Goal: Task Accomplishment & Management: Manage account settings

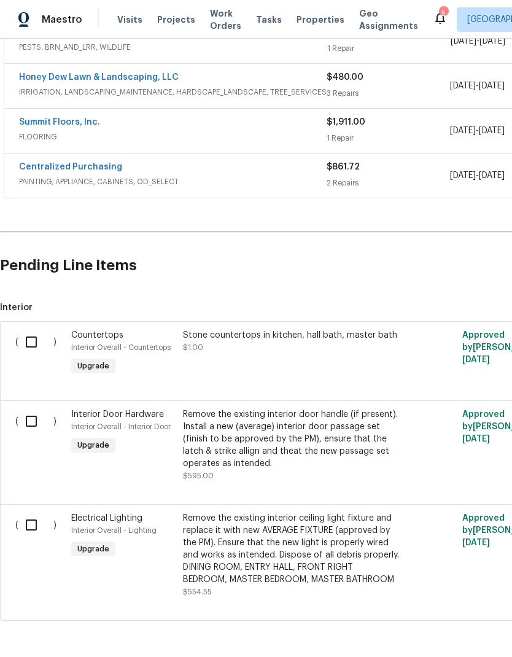
scroll to position [299, 0]
click at [328, 341] on div "Stone countertops in kitchen, hall bath, master bath $1.00" at bounding box center [291, 341] width 216 height 25
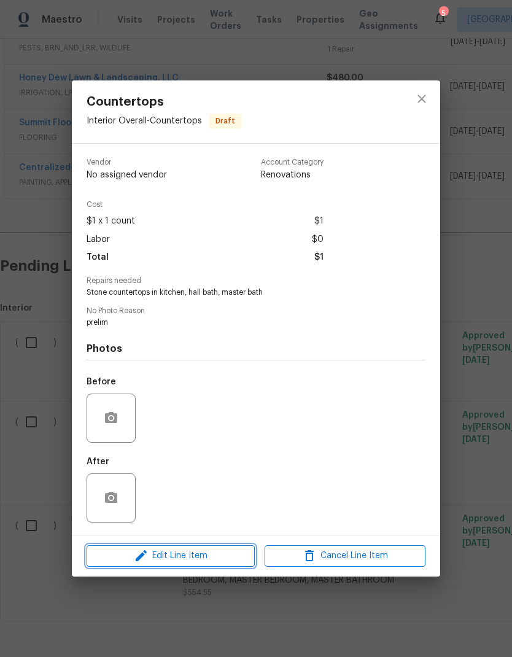
click at [205, 554] on span "Edit Line Item" at bounding box center [170, 555] width 161 height 15
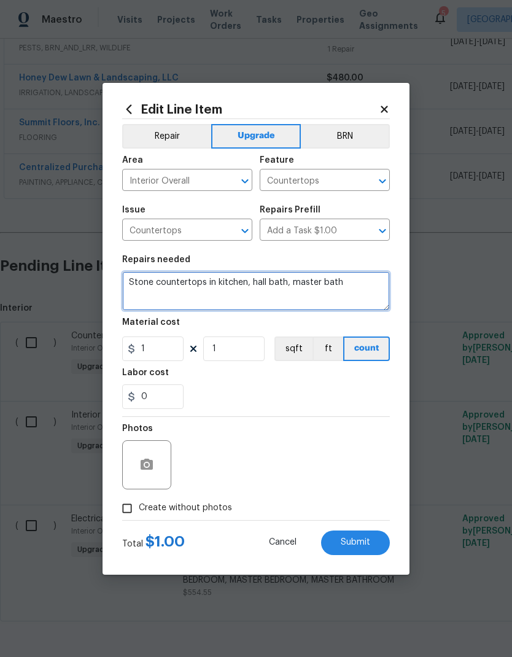
click at [267, 298] on textarea "Stone countertops in kitchen, hall bath, master bath" at bounding box center [256, 290] width 268 height 39
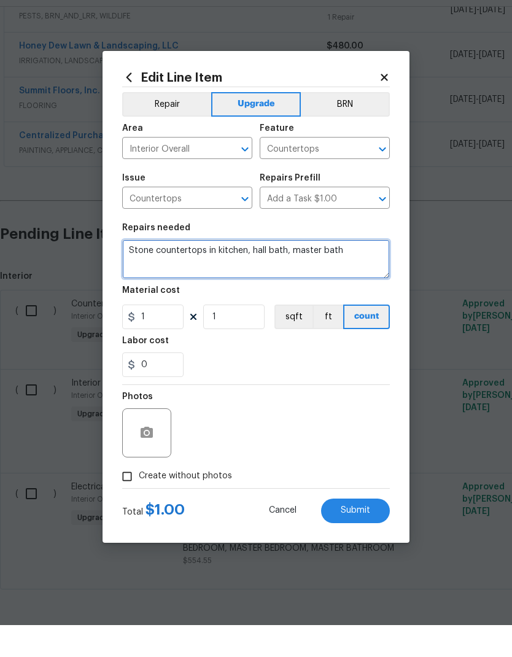
click at [315, 271] on textarea "Stone countertops in kitchen, hall bath, master bath" at bounding box center [256, 290] width 268 height 39
click at [314, 271] on textarea "Stone countertops in kitchen, hall bath, master bath" at bounding box center [256, 290] width 268 height 39
paste textarea "Counters, kitchen and bathrooms, 3 sinks, 3 faucets, bathrooms and kitchen $3,2…"
type textarea "Counters, kitchen and bathrooms, 3 sinks, 3 faucets, bathrooms and kitchen $3,2…"
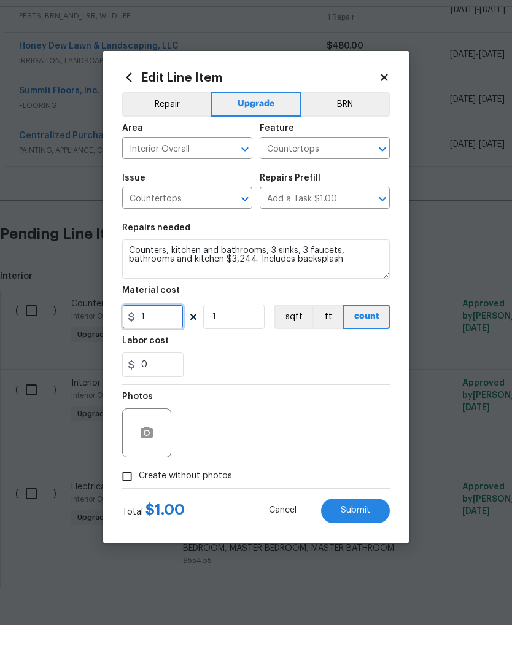
click at [172, 336] on input "1" at bounding box center [152, 348] width 61 height 25
type input "3244"
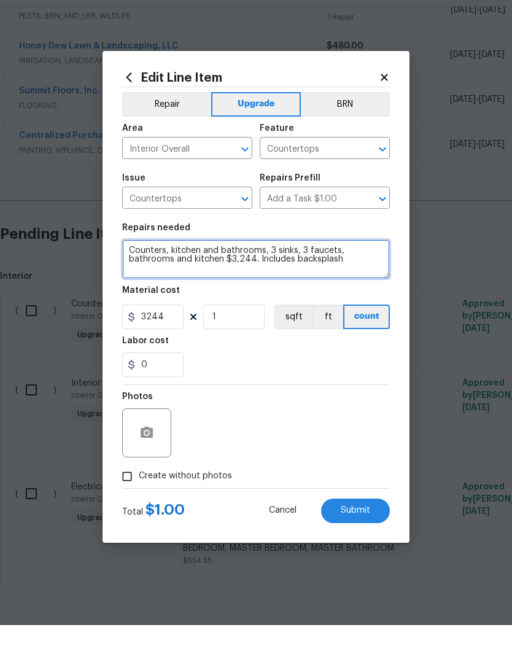
click at [326, 279] on textarea "Counters, kitchen and bathrooms, 3 sinks, 3 faucets, bathrooms and kitchen $3,2…" at bounding box center [256, 290] width 268 height 39
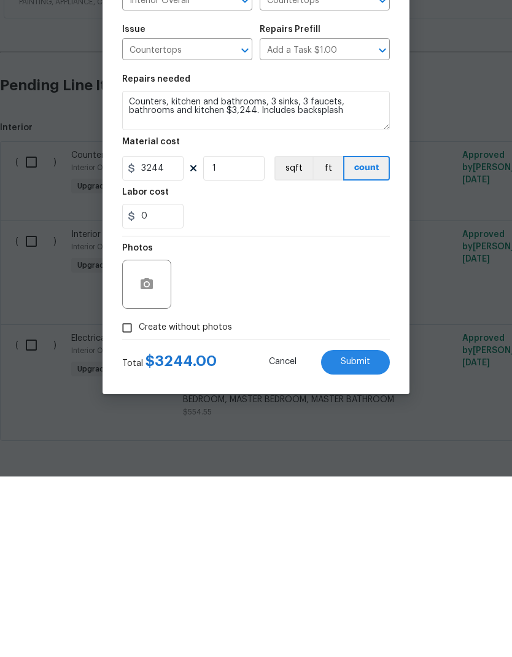
click at [194, 501] on span "Create without photos" at bounding box center [185, 507] width 93 height 13
click at [139, 496] on input "Create without photos" at bounding box center [126, 507] width 23 height 23
checkbox input "true"
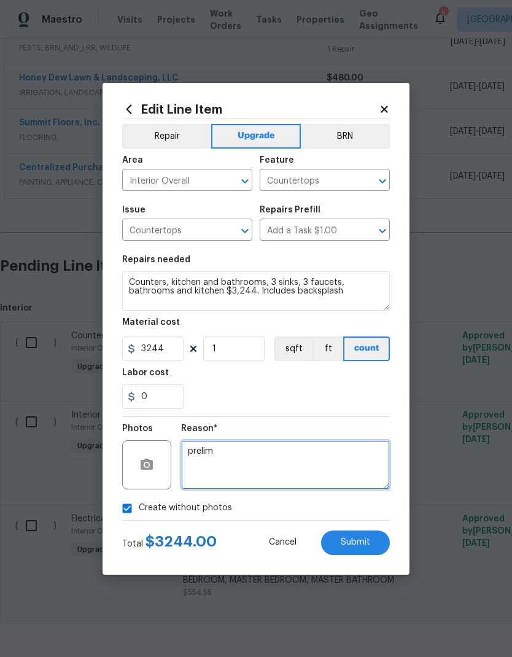
click at [269, 474] on textarea "prelim" at bounding box center [285, 464] width 209 height 49
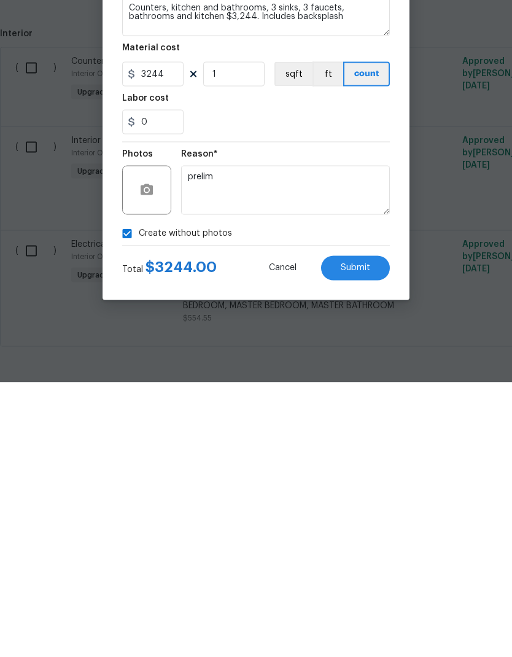
click at [366, 530] on button "Submit" at bounding box center [355, 542] width 69 height 25
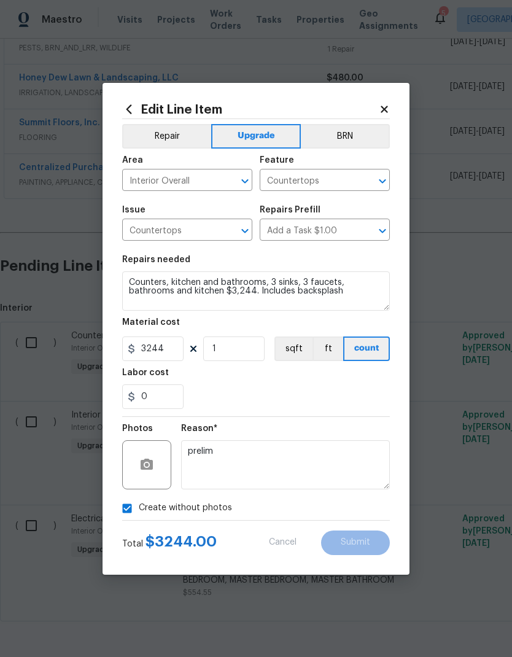
type textarea "Counters, kitchen and bathrooms, 3 sinks, 3 faucets, bathrooms and kitchen $3,2…"
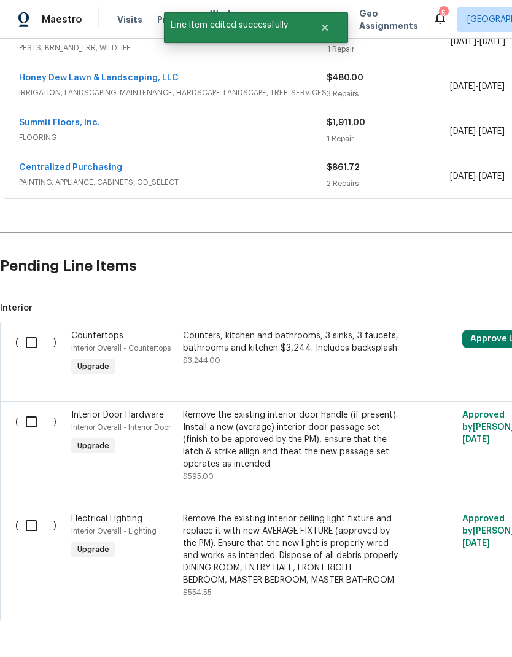
click at [37, 329] on input "checkbox" at bounding box center [35, 342] width 35 height 26
checkbox input "true"
click at [36, 409] on input "checkbox" at bounding box center [35, 422] width 35 height 26
checkbox input "true"
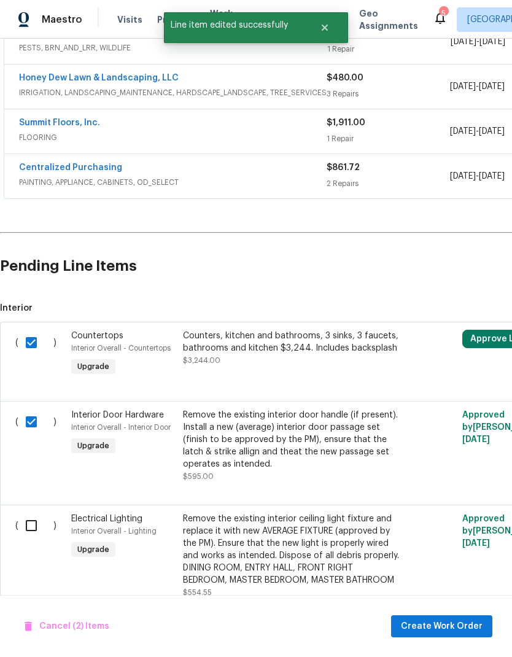
click at [39, 512] on input "checkbox" at bounding box center [35, 525] width 35 height 26
checkbox input "true"
click at [444, 623] on span "Create Work Order" at bounding box center [442, 625] width 82 height 15
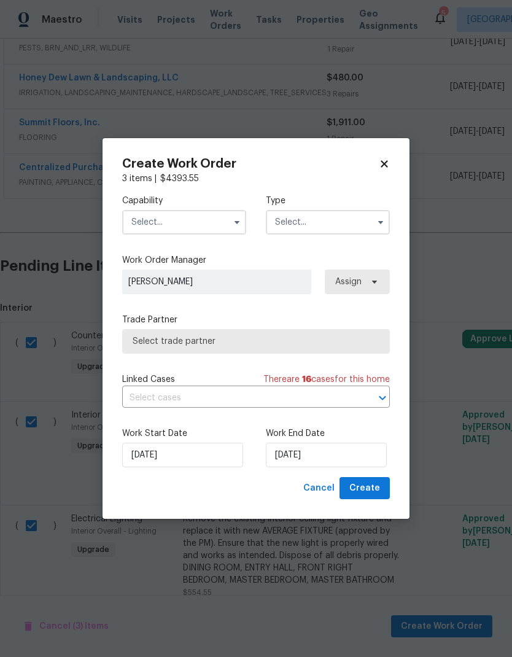
click at [380, 164] on icon at bounding box center [384, 163] width 11 height 11
checkbox input "false"
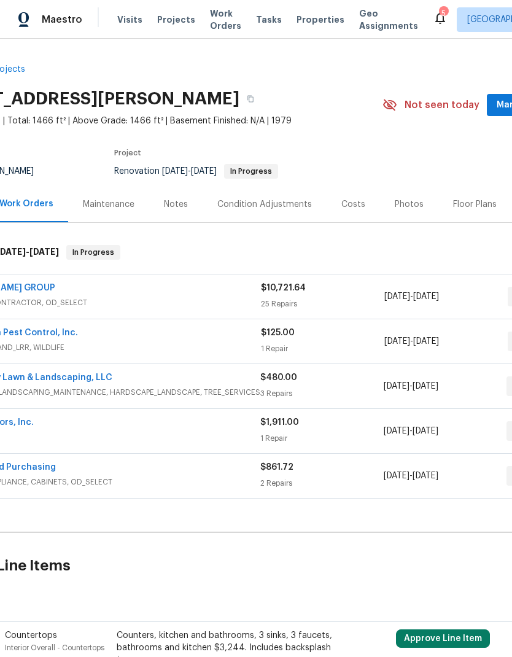
scroll to position [0, 67]
click at [253, 95] on icon "button" at bounding box center [249, 98] width 7 height 7
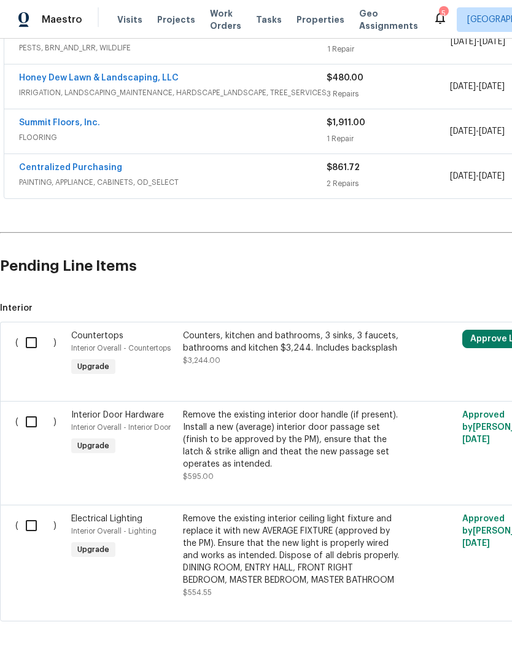
scroll to position [299, 0]
click at [300, 512] on div "Remove the existing interior ceiling light fixture and replace it with new AVER…" at bounding box center [291, 549] width 216 height 74
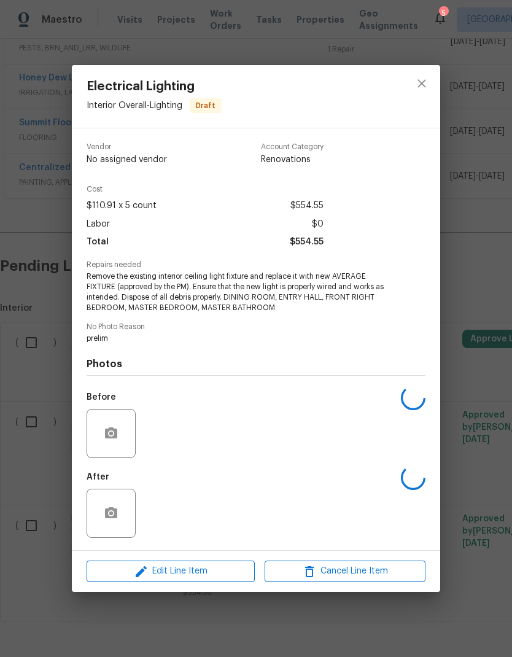
click at [300, 508] on div "After" at bounding box center [256, 505] width 339 height 80
click at [207, 301] on span "Remove the existing interior ceiling light fixture and replace it with new AVER…" at bounding box center [239, 291] width 305 height 41
click at [231, 292] on span "Remove the existing interior ceiling light fixture and replace it with new AVER…" at bounding box center [239, 291] width 305 height 41
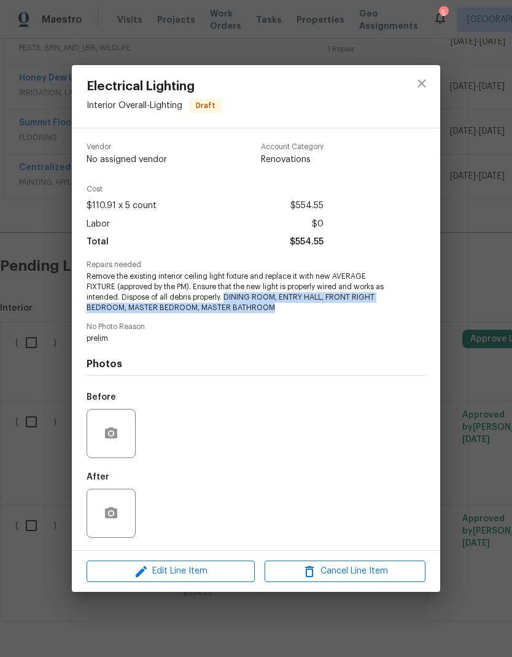
copy span "DINING ROOM, ENTRY HALL, FRONT RIGHT BEDROOM, MASTER BEDROOM, MASTER BATHROOM"
click at [423, 81] on icon "close" at bounding box center [421, 84] width 8 height 8
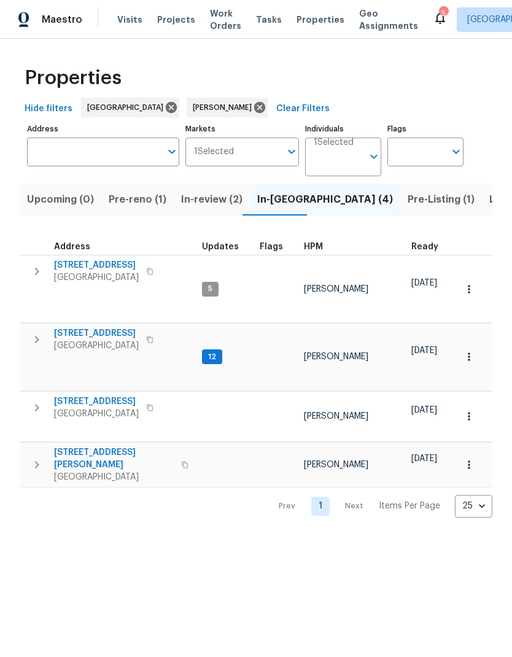
click at [489, 199] on span "Listed (11)" at bounding box center [513, 199] width 48 height 17
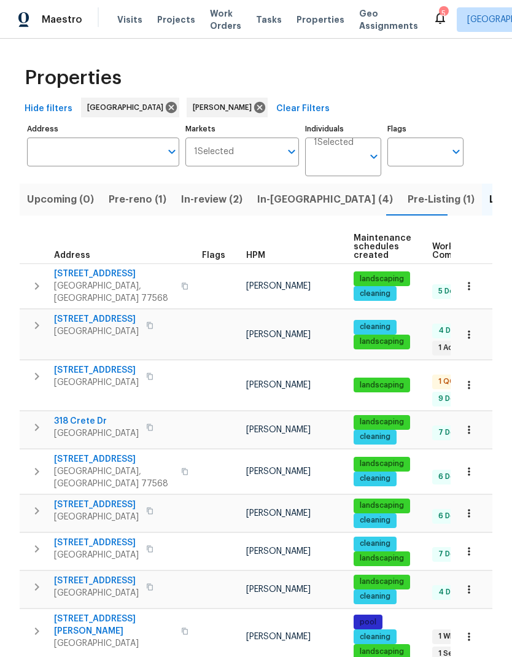
click at [104, 498] on span "8611 Deep Valley Dr" at bounding box center [96, 504] width 85 height 12
click at [148, 201] on span "Pre-reno (1)" at bounding box center [138, 199] width 58 height 17
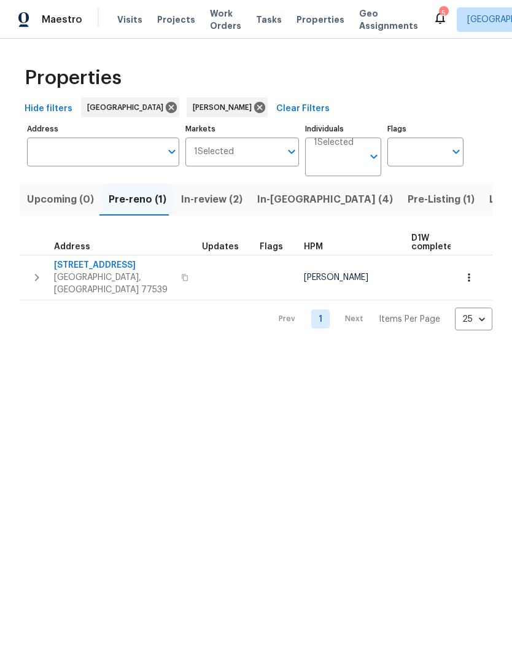
click at [94, 260] on span "440 Folk Crest Ln" at bounding box center [114, 265] width 120 height 12
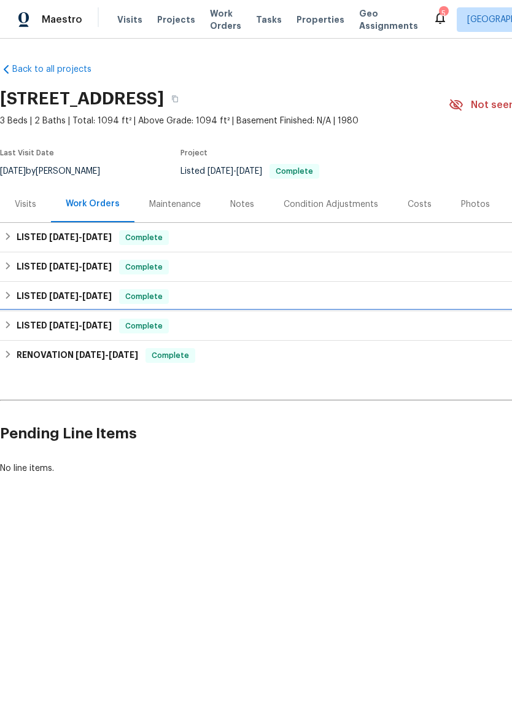
click at [8, 329] on icon at bounding box center [8, 324] width 9 height 9
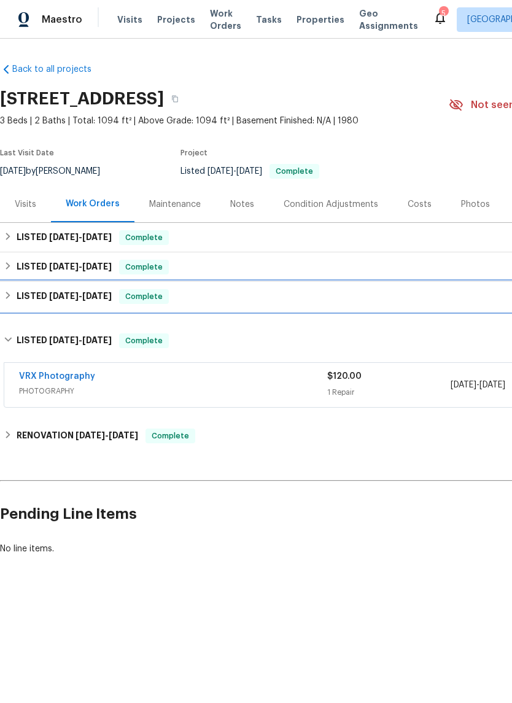
click at [13, 300] on div "LISTED 5/5/25 - 5/7/25 Complete" at bounding box center [347, 296] width 686 height 15
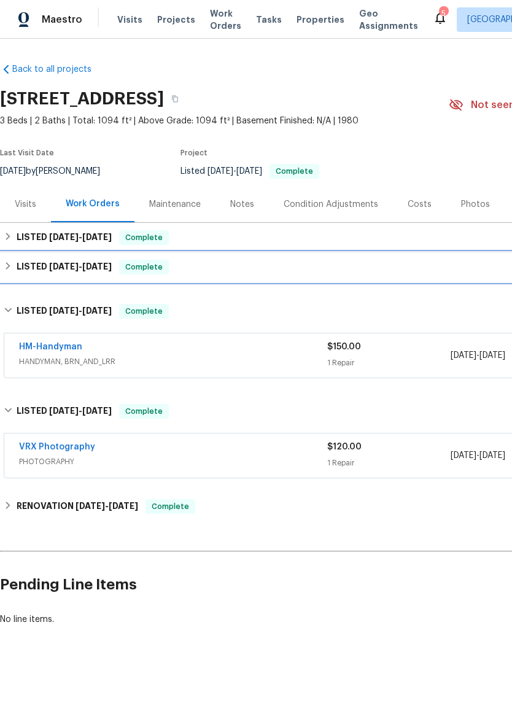
click at [10, 263] on icon at bounding box center [8, 265] width 9 height 9
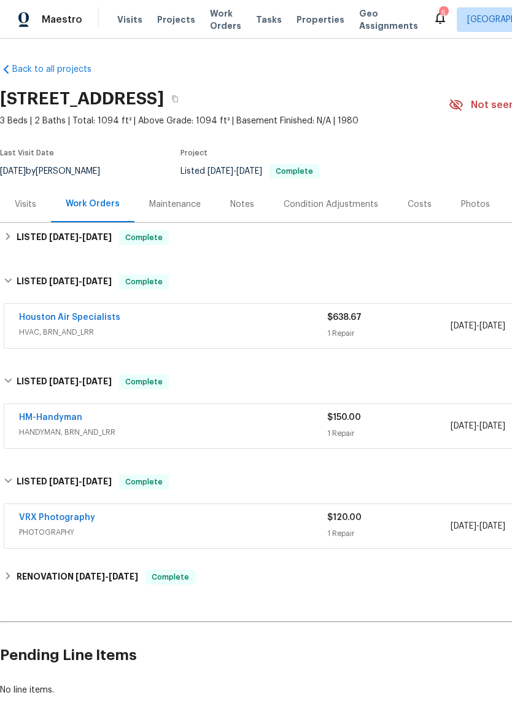
click at [55, 318] on link "Houston Air Specialists" at bounding box center [69, 317] width 101 height 9
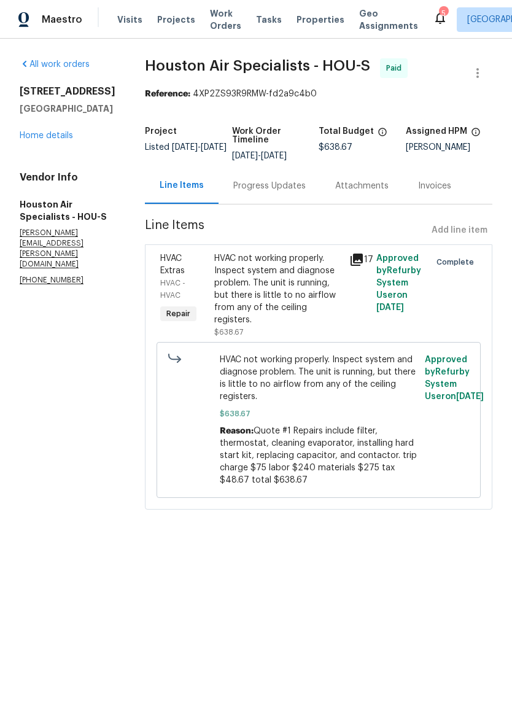
click at [295, 182] on div "Progress Updates" at bounding box center [269, 186] width 72 height 12
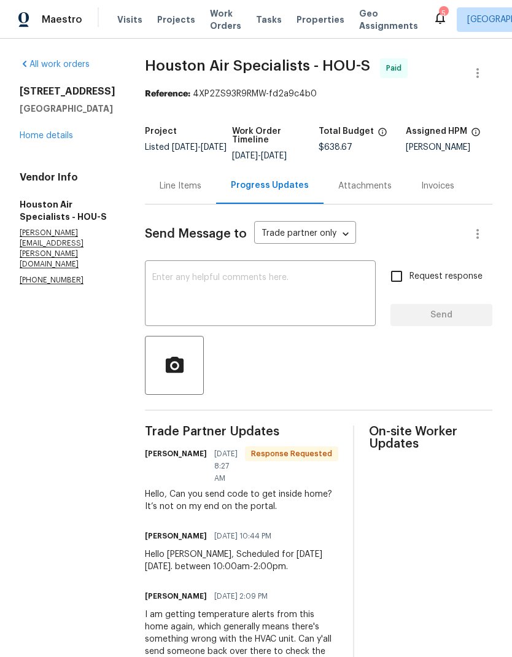
click at [295, 281] on textarea at bounding box center [260, 294] width 216 height 43
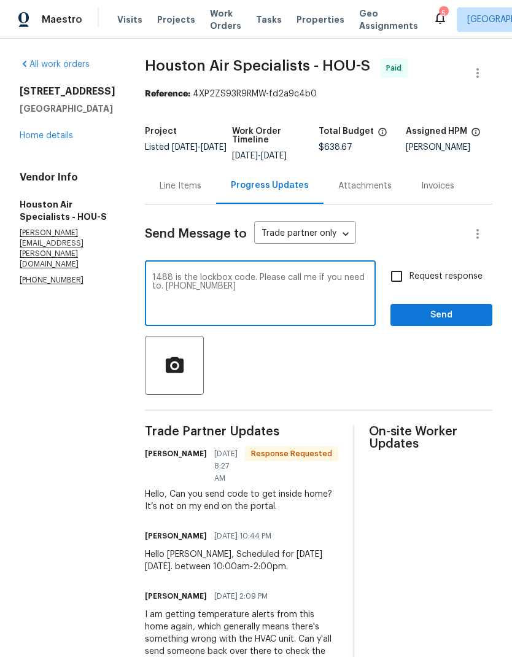
type textarea "1488 is the lockbox code. Please call me if you need to. 281-932-2861"
click at [450, 318] on span "Send" at bounding box center [441, 314] width 82 height 15
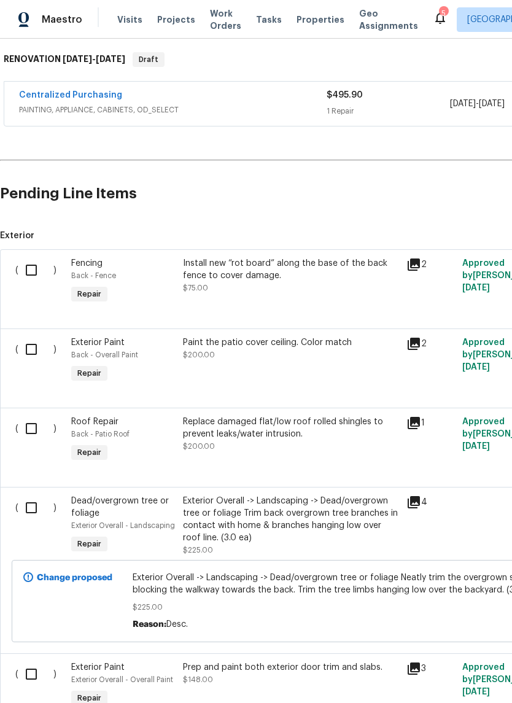
scroll to position [193, 0]
click at [36, 272] on input "checkbox" at bounding box center [35, 270] width 35 height 26
checkbox input "true"
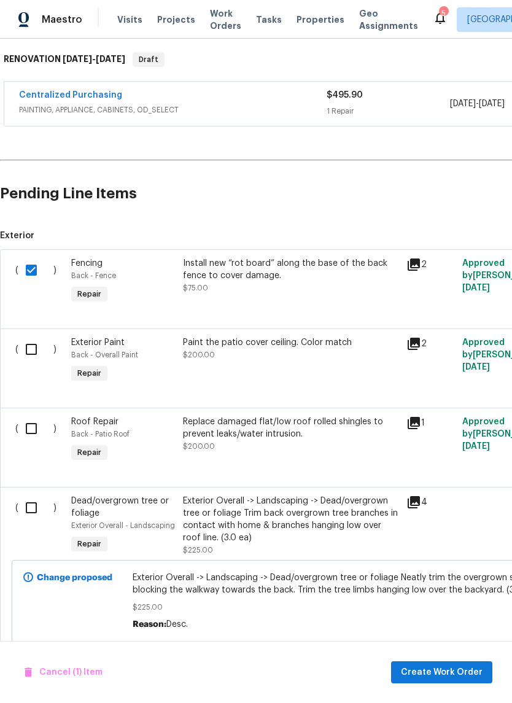
click at [30, 347] on input "checkbox" at bounding box center [35, 349] width 35 height 26
checkbox input "true"
click at [31, 428] on input "checkbox" at bounding box center [35, 428] width 35 height 26
checkbox input "true"
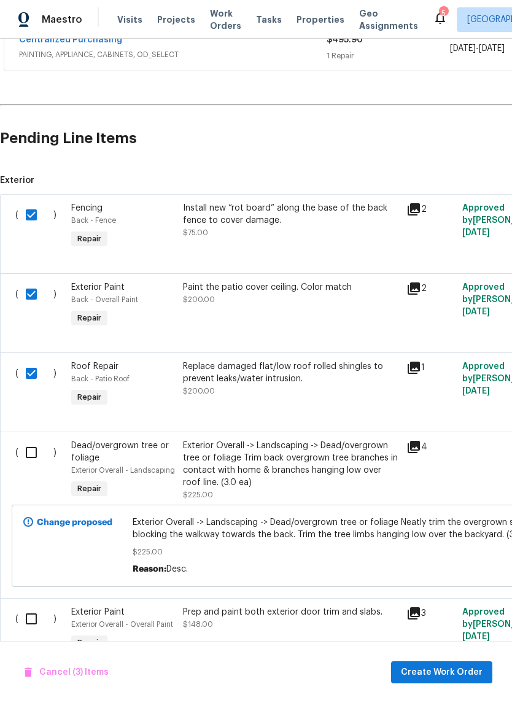
scroll to position [317, 1]
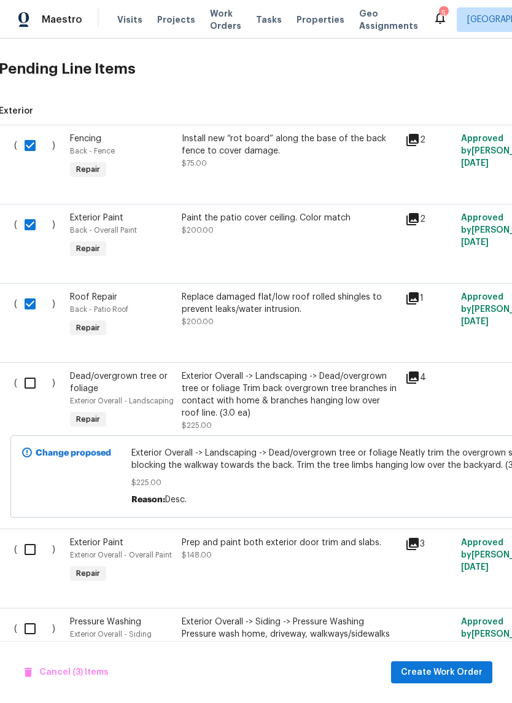
click at [20, 382] on input "checkbox" at bounding box center [34, 383] width 35 height 26
click at [27, 379] on input "checkbox" at bounding box center [34, 383] width 35 height 26
checkbox input "false"
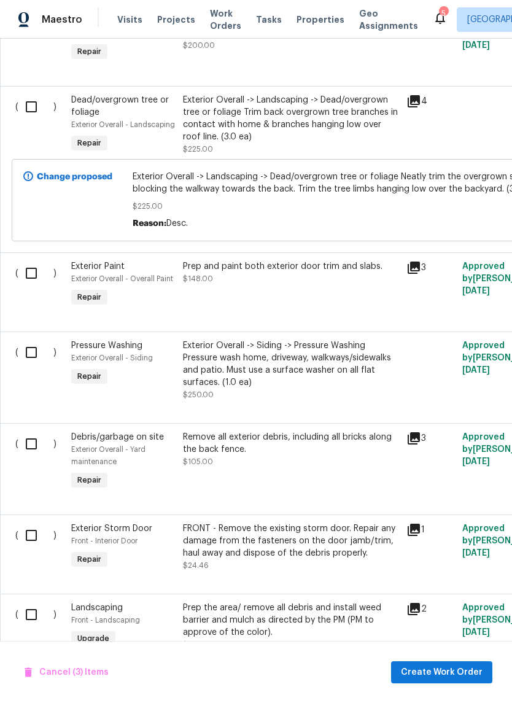
scroll to position [598, 0]
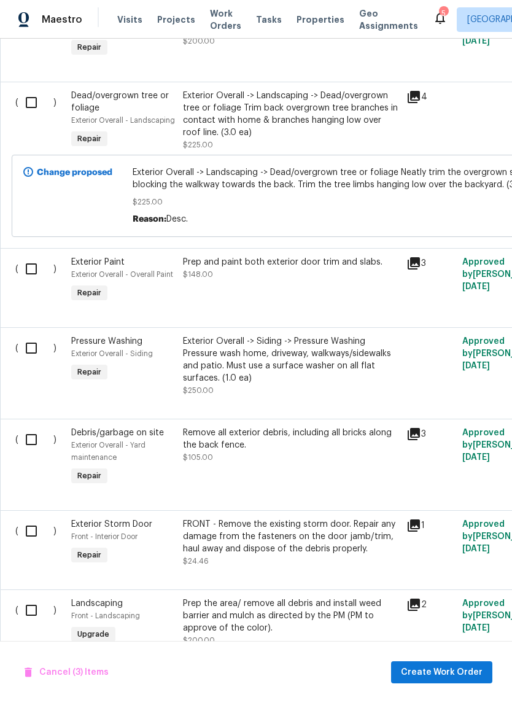
click at [39, 274] on input "checkbox" at bounding box center [35, 269] width 35 height 26
checkbox input "true"
click at [34, 352] on input "checkbox" at bounding box center [35, 348] width 35 height 26
checkbox input "true"
click at [28, 441] on input "checkbox" at bounding box center [35, 439] width 35 height 26
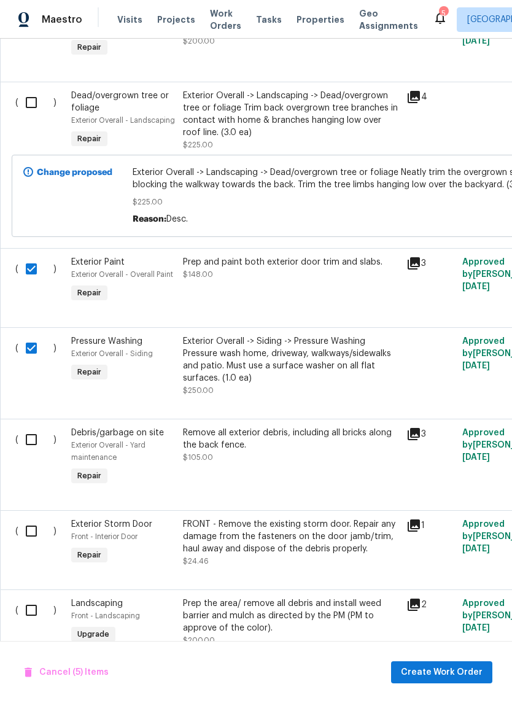
checkbox input "true"
click at [34, 534] on input "checkbox" at bounding box center [35, 531] width 35 height 26
checkbox input "true"
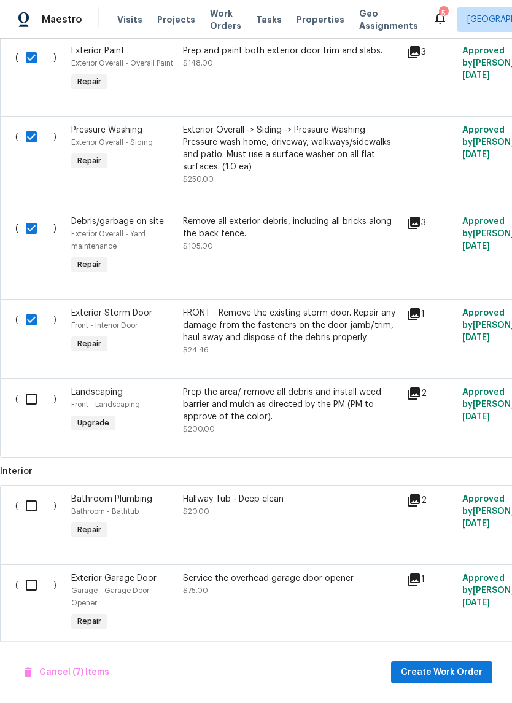
scroll to position [808, 0]
click at [31, 595] on input "checkbox" at bounding box center [35, 585] width 35 height 26
checkbox input "true"
click at [31, 510] on input "checkbox" at bounding box center [35, 506] width 35 height 26
checkbox input "true"
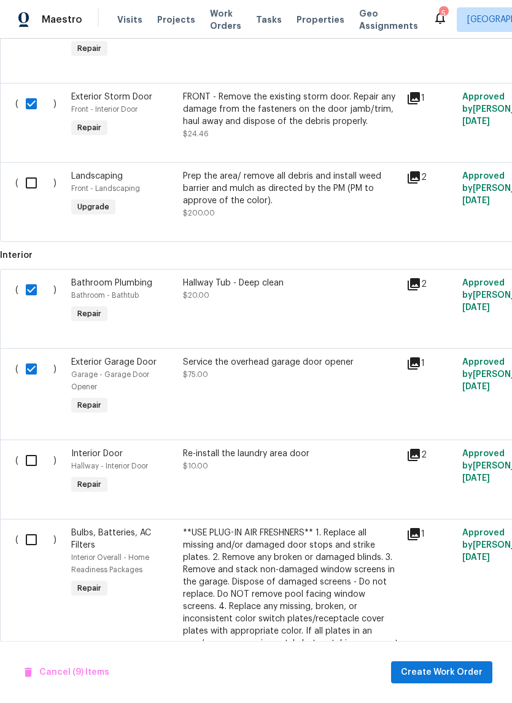
scroll to position [1026, 0]
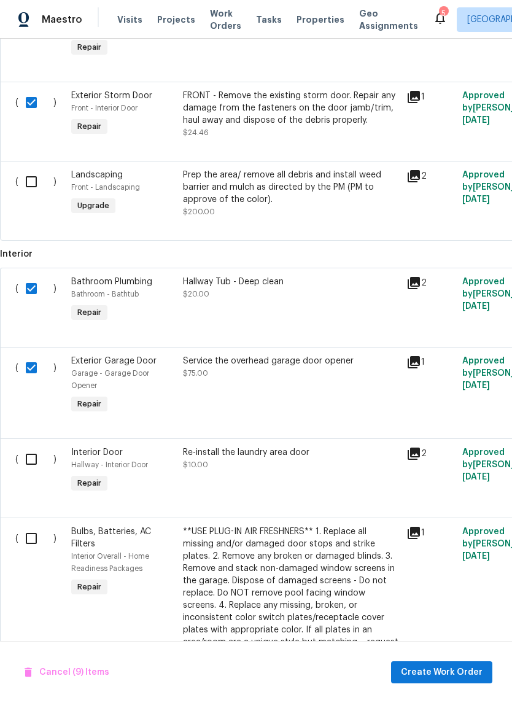
click at [31, 374] on input "checkbox" at bounding box center [35, 368] width 35 height 26
checkbox input "false"
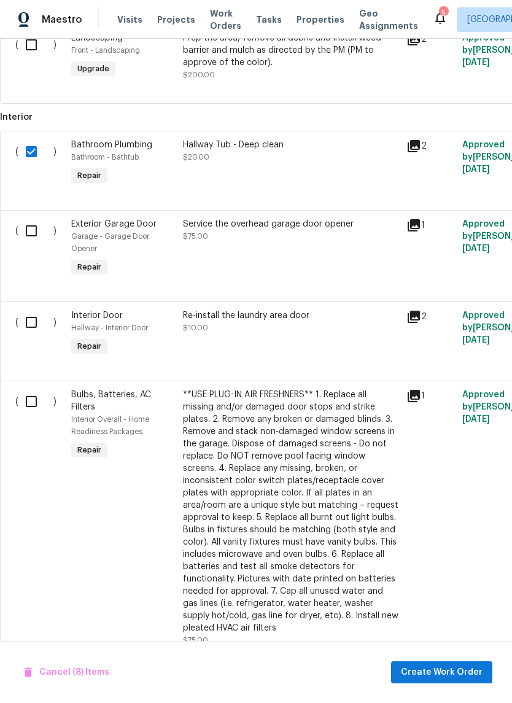
scroll to position [1163, 0]
click at [33, 319] on input "checkbox" at bounding box center [35, 322] width 35 height 26
checkbox input "true"
click at [30, 391] on input "checkbox" at bounding box center [35, 401] width 35 height 26
checkbox input "true"
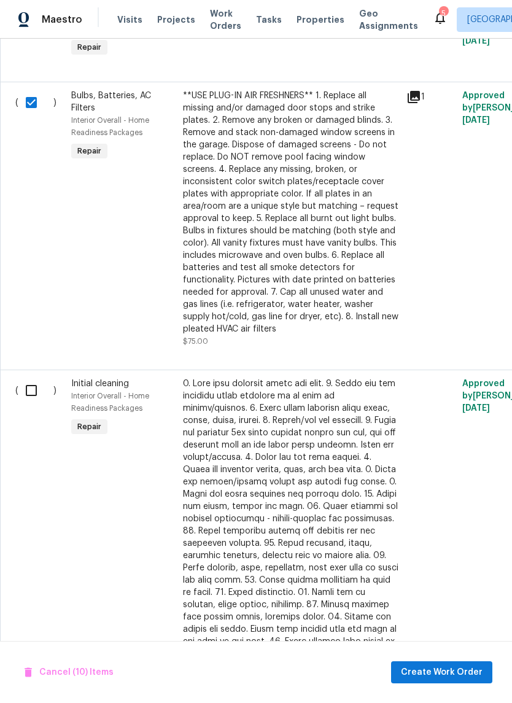
scroll to position [1462, 0]
click at [36, 377] on input "checkbox" at bounding box center [35, 390] width 35 height 26
checkbox input "true"
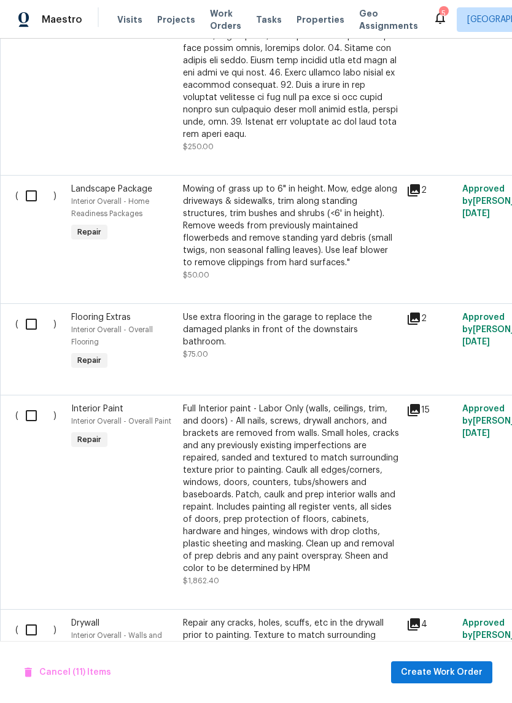
scroll to position [2031, 0]
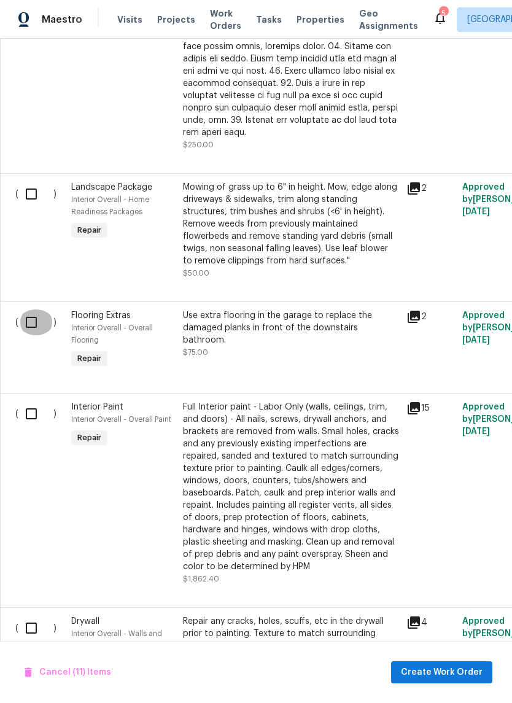
click at [30, 309] on input "checkbox" at bounding box center [35, 322] width 35 height 26
checkbox input "true"
click at [36, 401] on input "checkbox" at bounding box center [35, 414] width 35 height 26
checkbox input "true"
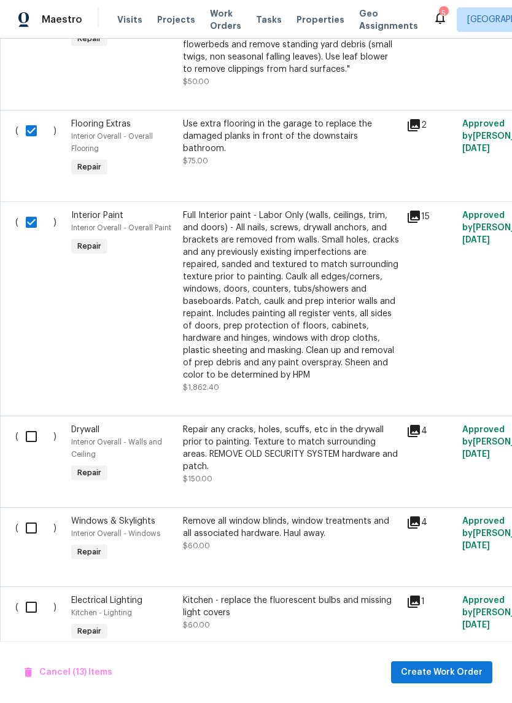
scroll to position [2222, 0]
click at [33, 424] on input "checkbox" at bounding box center [35, 437] width 35 height 26
checkbox input "true"
click at [27, 515] on input "checkbox" at bounding box center [35, 528] width 35 height 26
checkbox input "true"
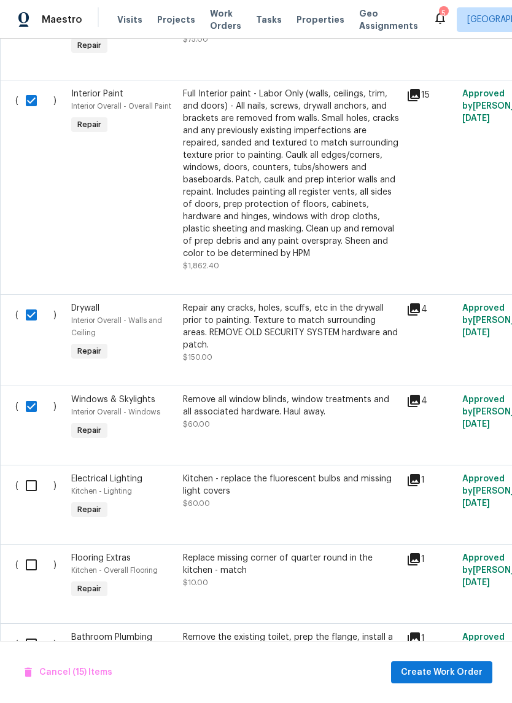
scroll to position [2345, 0]
click at [31, 472] on input "checkbox" at bounding box center [35, 485] width 35 height 26
checkbox input "true"
click at [34, 551] on input "checkbox" at bounding box center [35, 564] width 35 height 26
checkbox input "true"
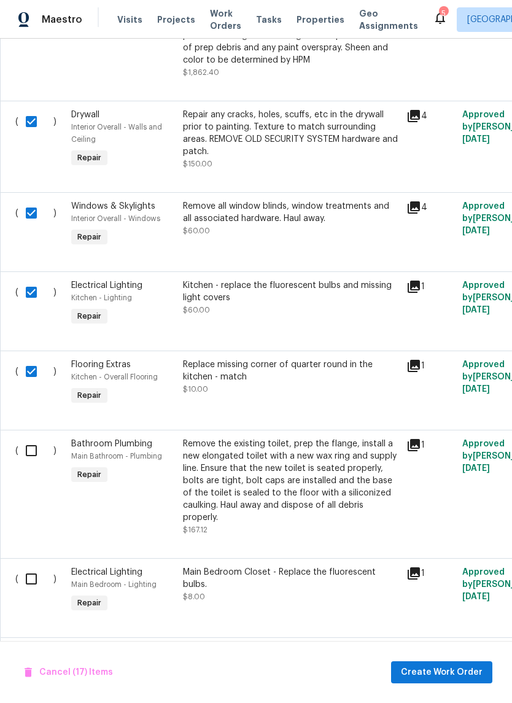
scroll to position [0, 0]
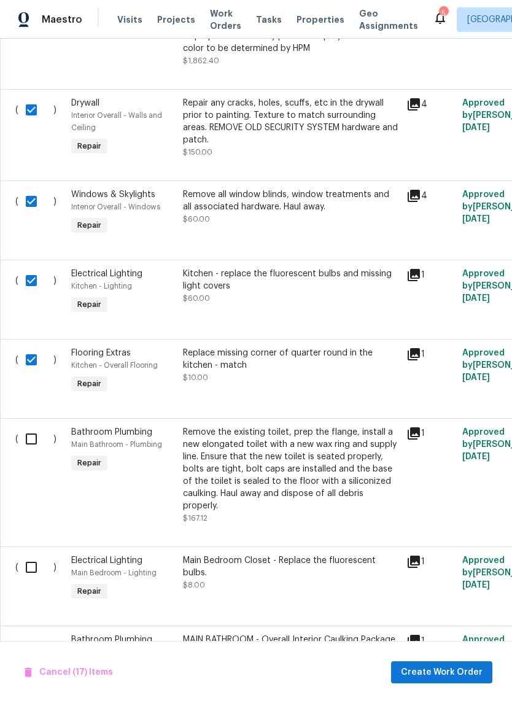
click at [37, 426] on input "checkbox" at bounding box center [35, 439] width 35 height 26
checkbox input "true"
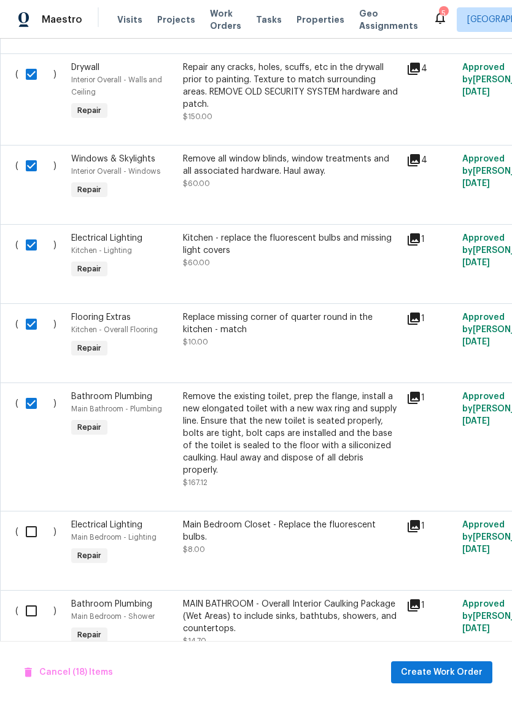
click at [31, 598] on input "checkbox" at bounding box center [35, 611] width 35 height 26
checkbox input "true"
click at [34, 518] on input "checkbox" at bounding box center [35, 531] width 35 height 26
checkbox input "true"
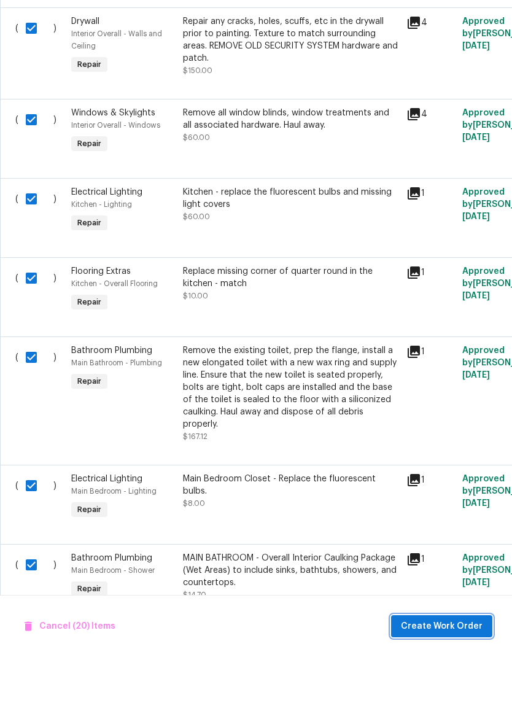
click at [454, 664] on span "Create Work Order" at bounding box center [442, 671] width 82 height 15
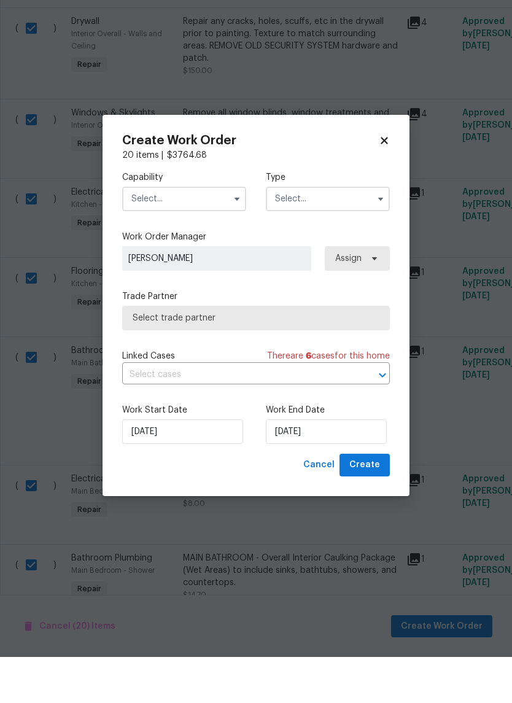
click at [225, 233] on input "text" at bounding box center [184, 245] width 124 height 25
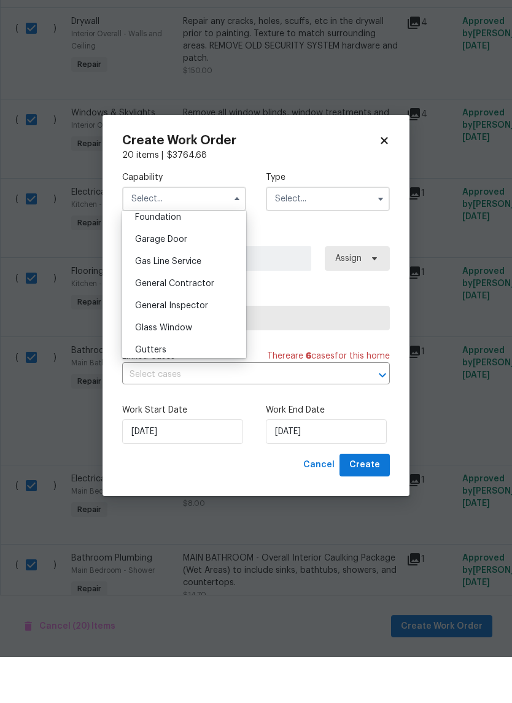
click at [209, 325] on span "General Contractor" at bounding box center [174, 329] width 79 height 9
type input "General Contractor"
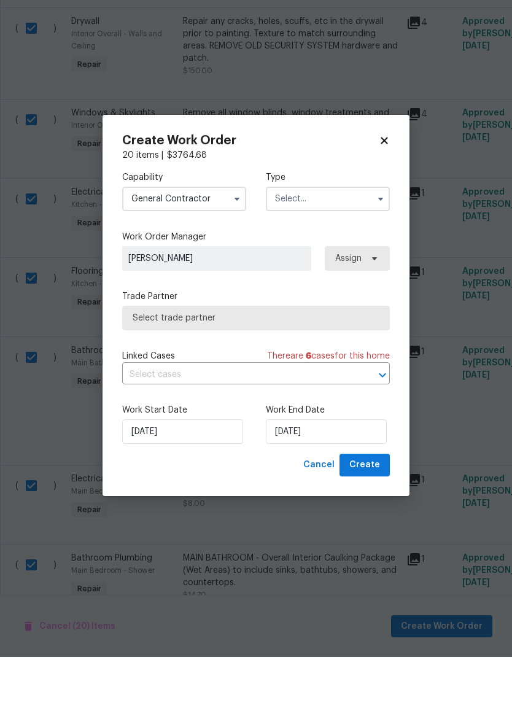
click at [333, 233] on input "text" at bounding box center [328, 245] width 124 height 25
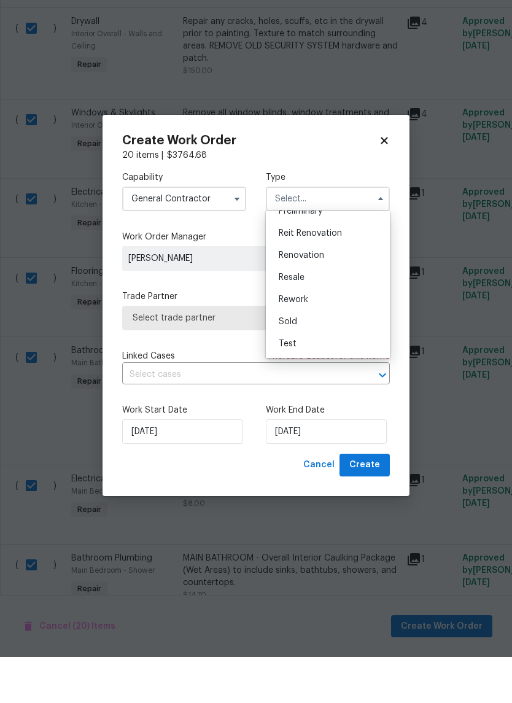
click at [328, 290] on div "Renovation" at bounding box center [328, 301] width 118 height 22
type input "Renovation"
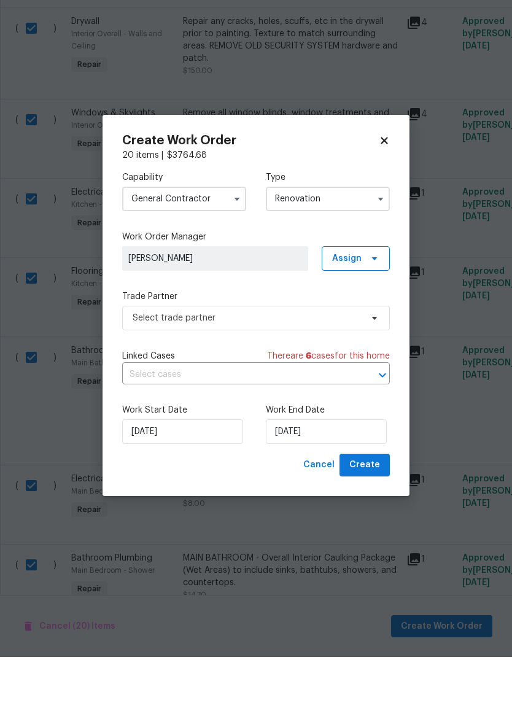
click at [285, 342] on div "Capability General Contractor Type Renovation Work Order Manager Andy Taylor As…" at bounding box center [256, 353] width 268 height 292
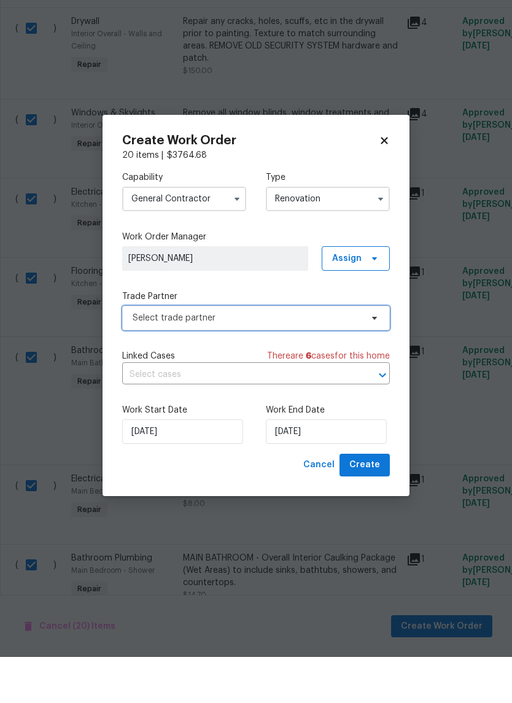
click at [288, 358] on span "Select trade partner" at bounding box center [247, 364] width 229 height 12
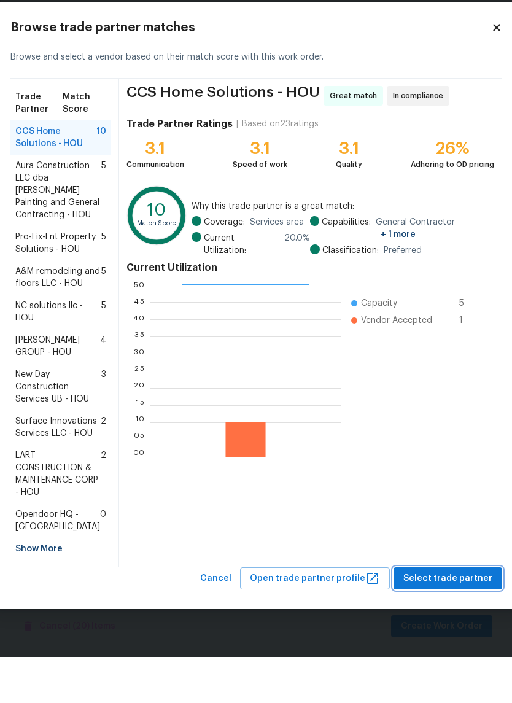
click at [452, 617] on span "Select trade partner" at bounding box center [447, 624] width 89 height 15
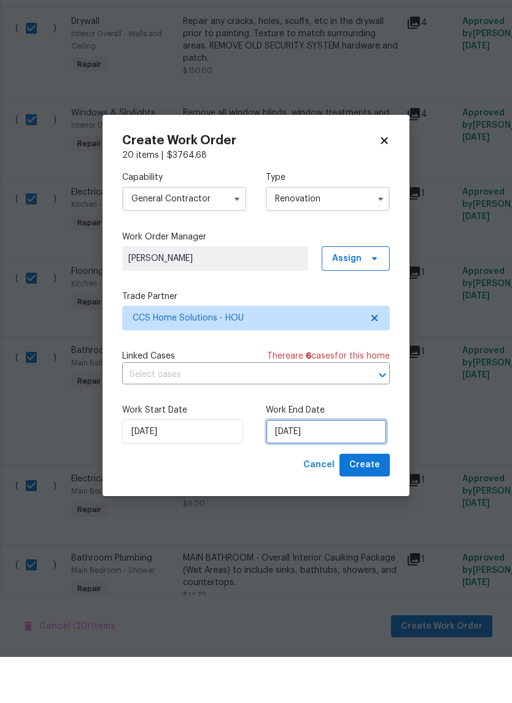
click at [318, 465] on input "[DATE]" at bounding box center [326, 477] width 121 height 25
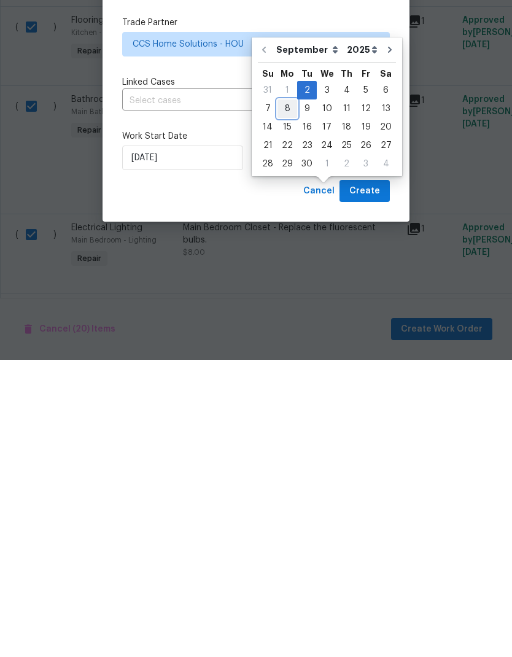
click at [290, 397] on div "8" at bounding box center [287, 405] width 20 height 17
type input "9/8/2025"
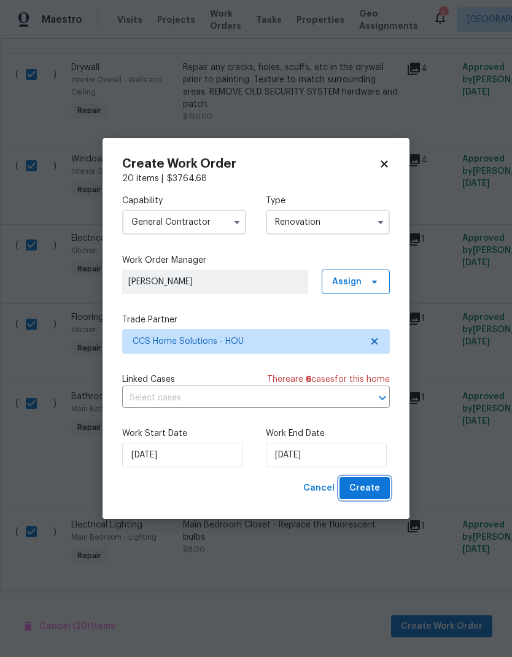
click at [375, 485] on span "Create" at bounding box center [364, 487] width 31 height 15
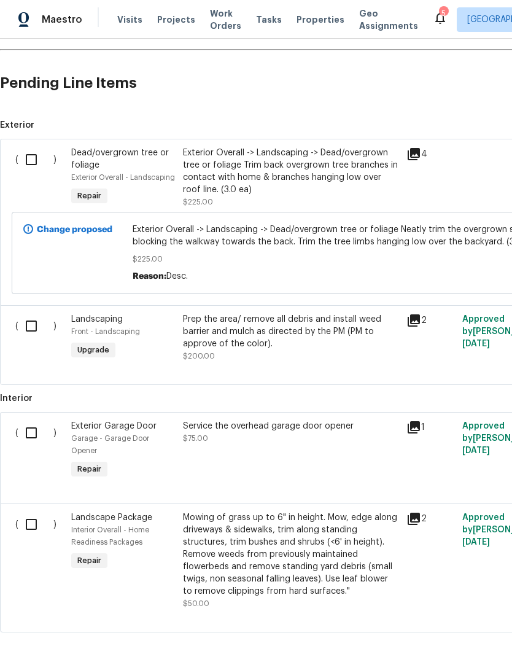
click at [34, 515] on input "checkbox" at bounding box center [35, 524] width 35 height 26
checkbox input "true"
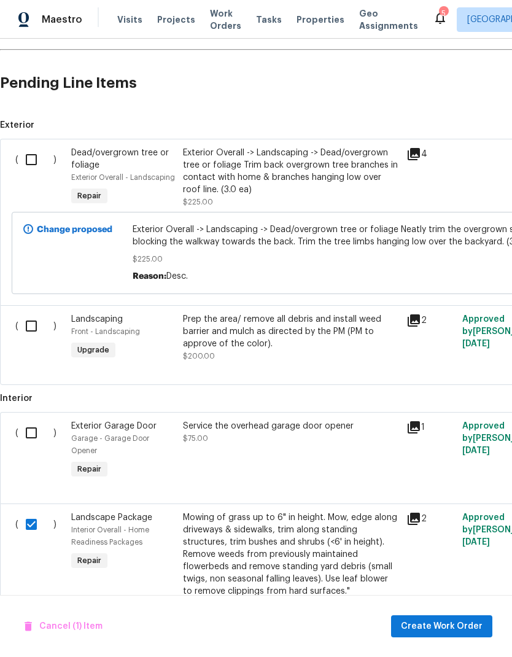
click at [36, 330] on input "checkbox" at bounding box center [35, 326] width 35 height 26
checkbox input "true"
click at [36, 155] on input "checkbox" at bounding box center [35, 160] width 35 height 26
checkbox input "true"
click at [455, 628] on span "Create Work Order" at bounding box center [442, 625] width 82 height 15
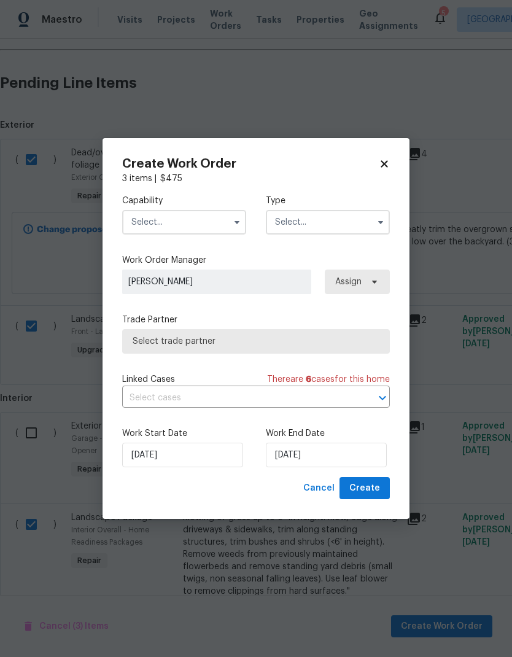
click at [207, 220] on input "text" at bounding box center [184, 222] width 124 height 25
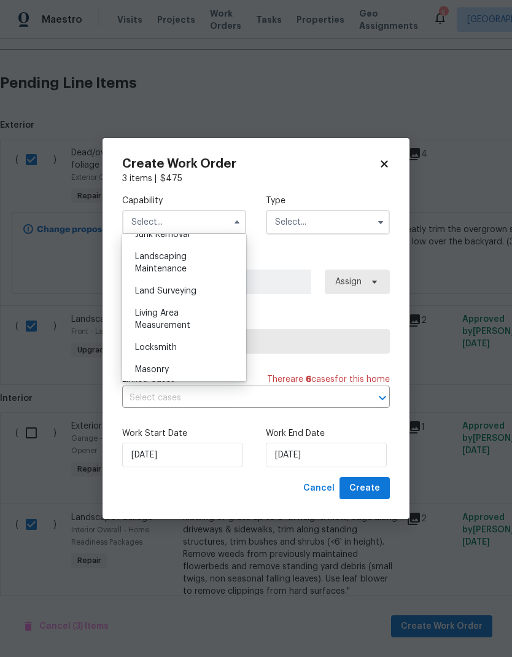
click at [186, 267] on span "Landscaping Maintenance" at bounding box center [161, 262] width 52 height 21
type input "Landscaping Maintenance"
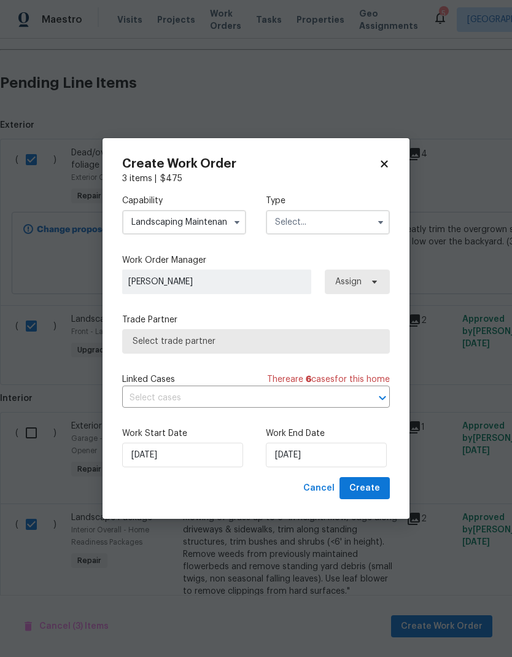
click at [321, 223] on input "text" at bounding box center [328, 222] width 124 height 25
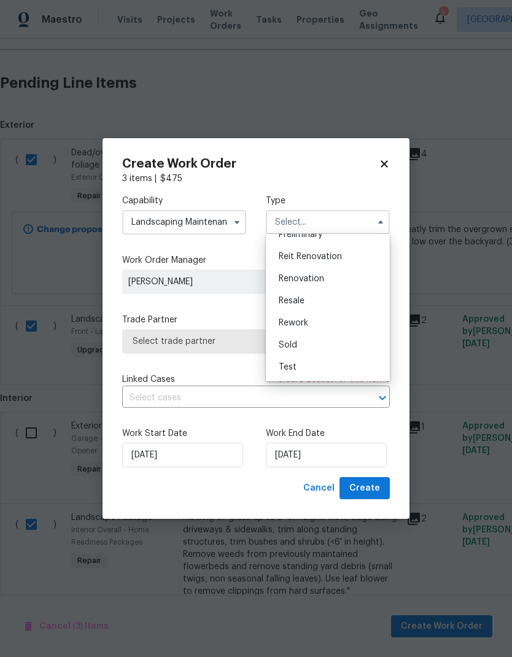
click at [330, 280] on div "Renovation" at bounding box center [328, 279] width 118 height 22
type input "Renovation"
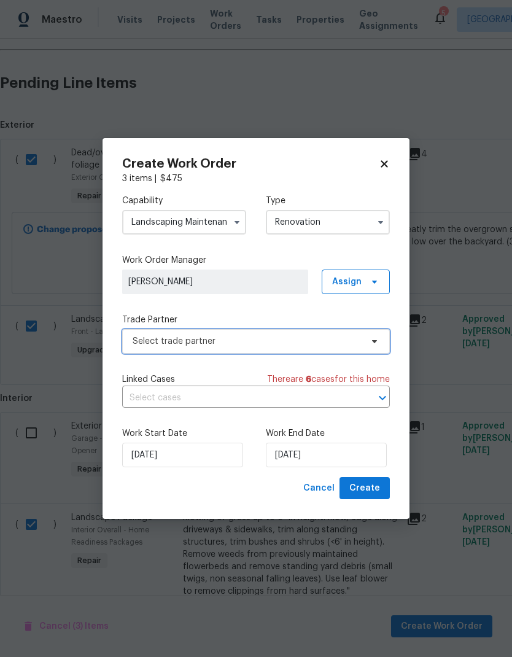
click at [284, 336] on span "Select trade partner" at bounding box center [247, 341] width 229 height 12
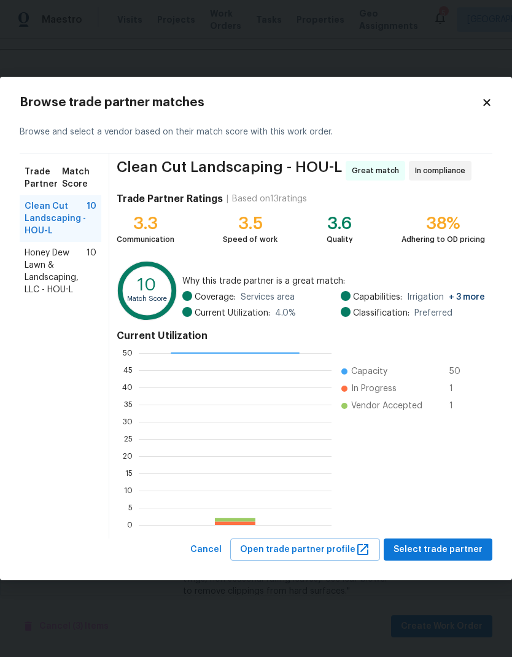
click at [37, 271] on span "Honey Dew Lawn & Landscaping, LLC - HOU-L" at bounding box center [56, 271] width 62 height 49
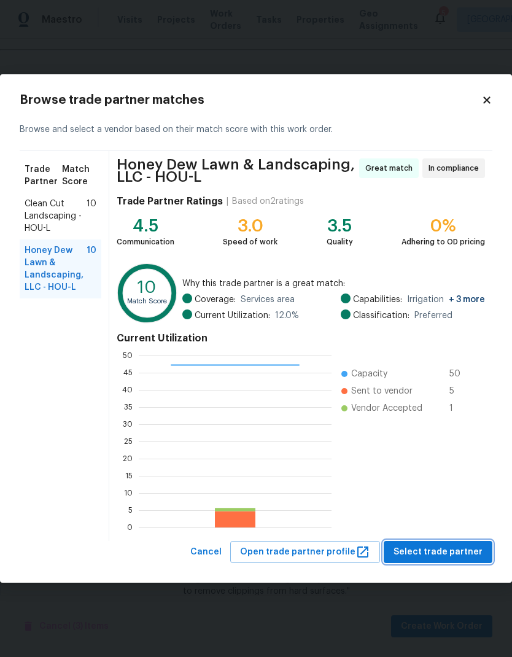
click at [456, 552] on span "Select trade partner" at bounding box center [437, 551] width 89 height 15
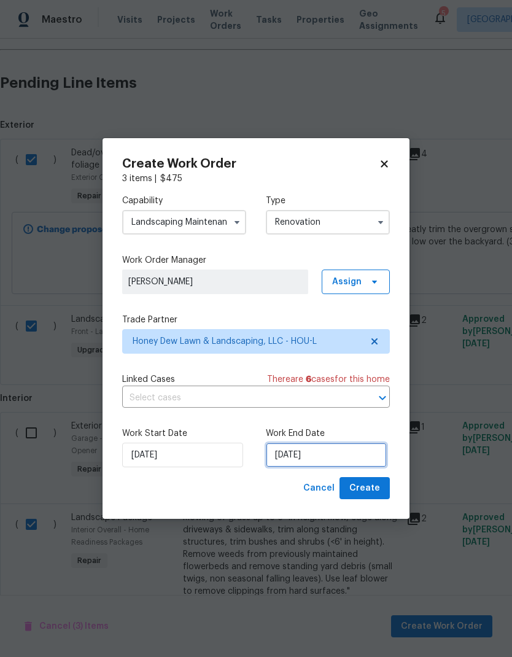
click at [321, 452] on input "[DATE]" at bounding box center [326, 454] width 121 height 25
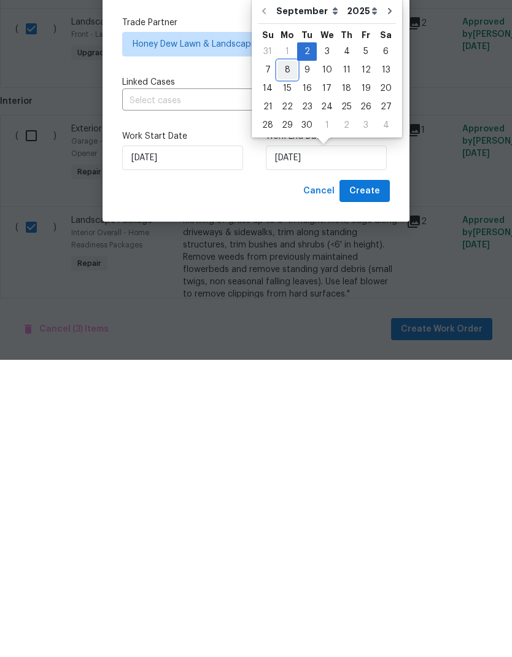
click at [287, 358] on div "8" at bounding box center [287, 366] width 20 height 17
type input "9/8/2025"
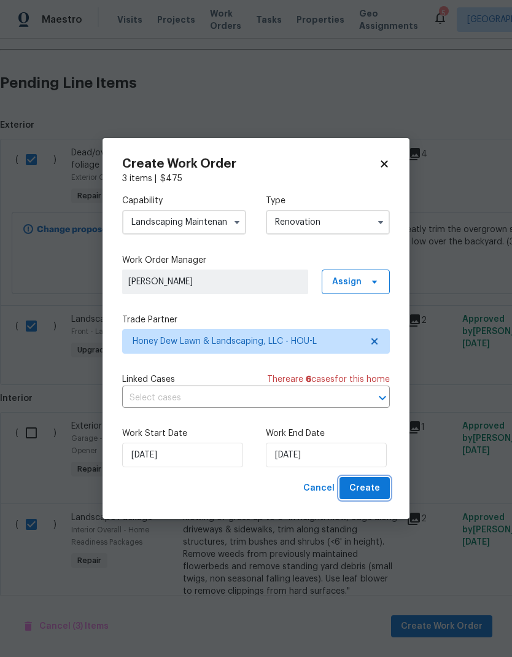
click at [374, 483] on span "Create" at bounding box center [364, 487] width 31 height 15
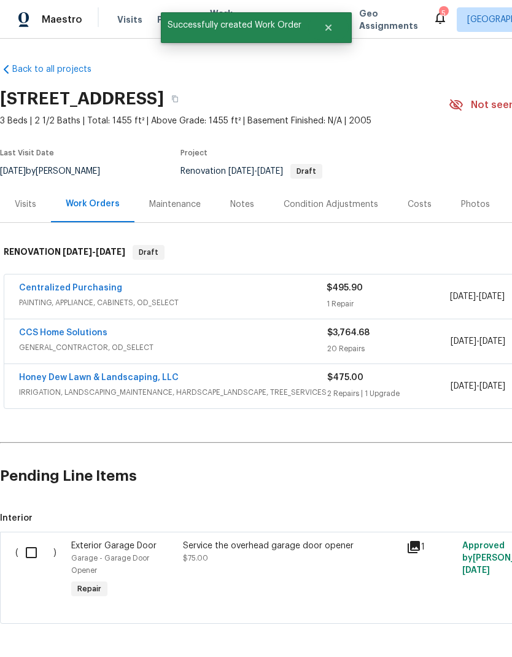
click at [31, 551] on input "checkbox" at bounding box center [35, 552] width 35 height 26
checkbox input "true"
click at [469, 625] on span "Create Work Order" at bounding box center [442, 625] width 82 height 15
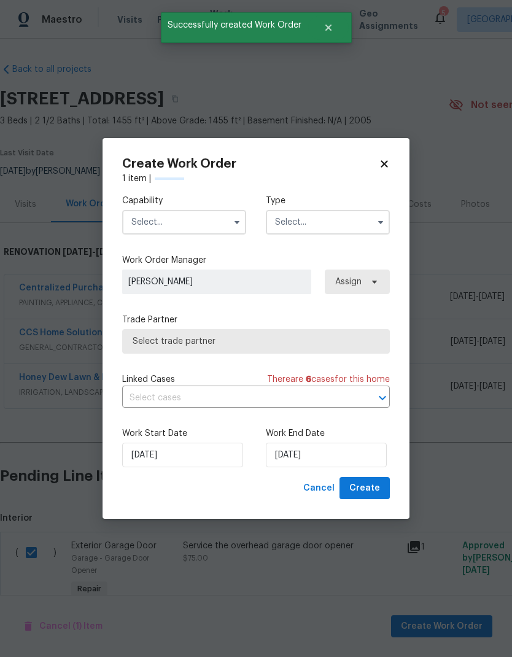
click at [203, 217] on input "text" at bounding box center [184, 222] width 124 height 25
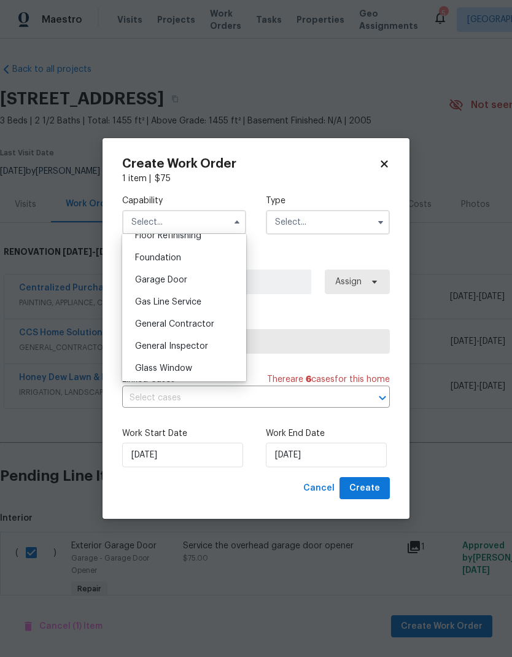
scroll to position [520, 0]
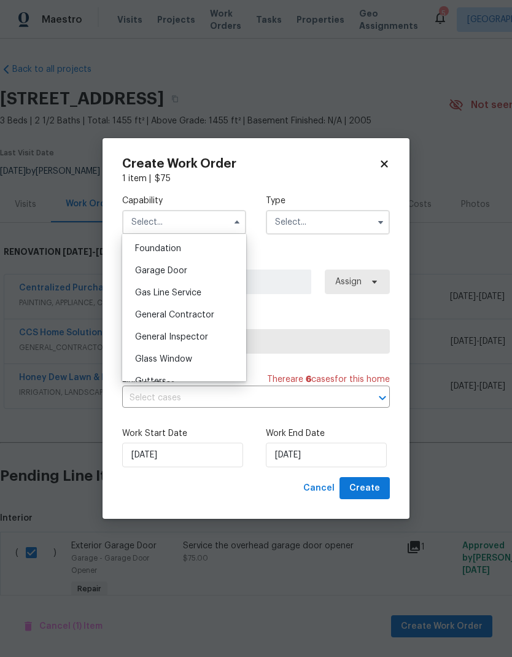
click at [198, 273] on div "Garage Door" at bounding box center [184, 271] width 118 height 22
type input "Garage Door"
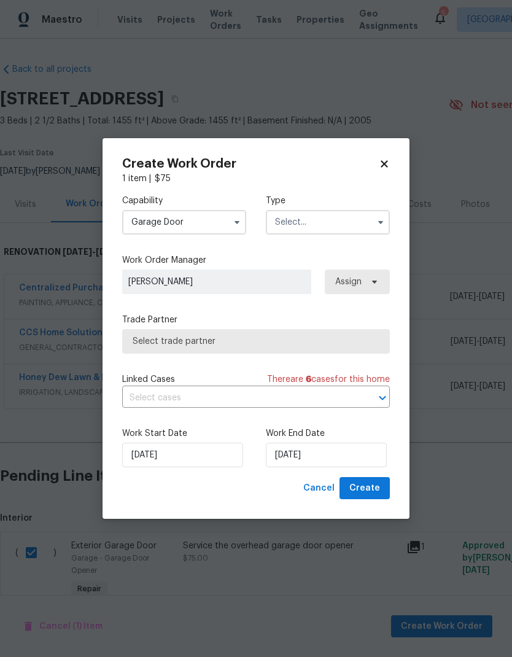
click at [326, 222] on input "text" at bounding box center [328, 222] width 124 height 25
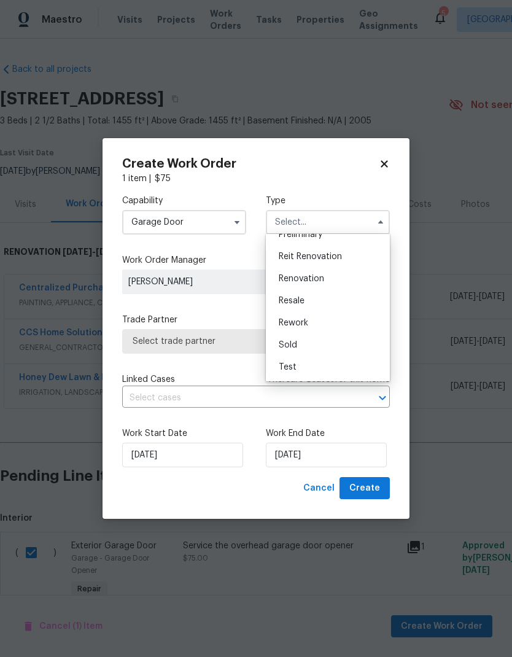
scroll to position [279, 0]
click at [322, 277] on span "Renovation" at bounding box center [301, 278] width 45 height 9
type input "Renovation"
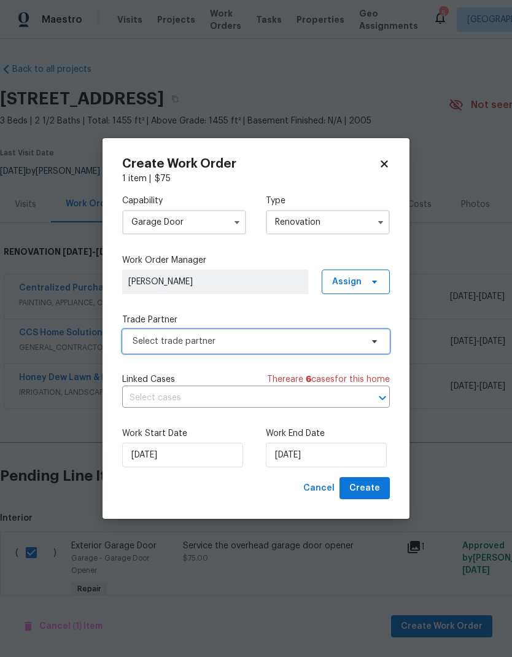
click at [285, 338] on span "Select trade partner" at bounding box center [247, 341] width 229 height 12
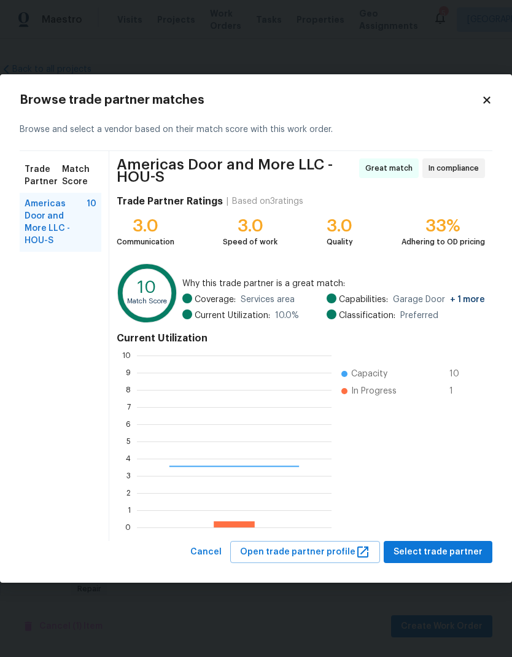
scroll to position [172, 194]
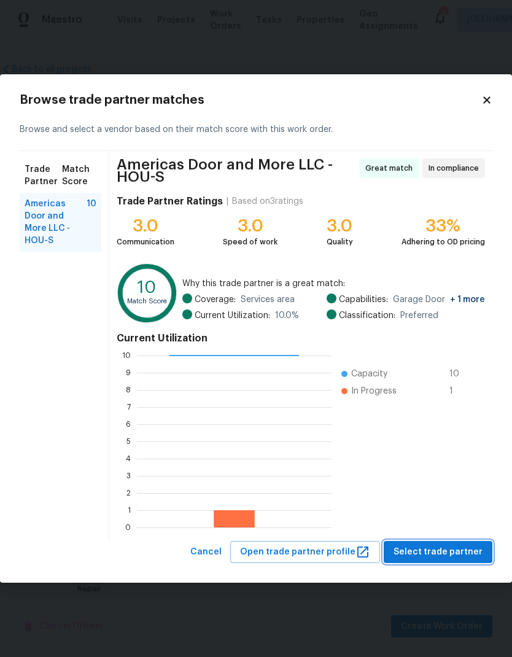
click at [444, 549] on span "Select trade partner" at bounding box center [437, 551] width 89 height 15
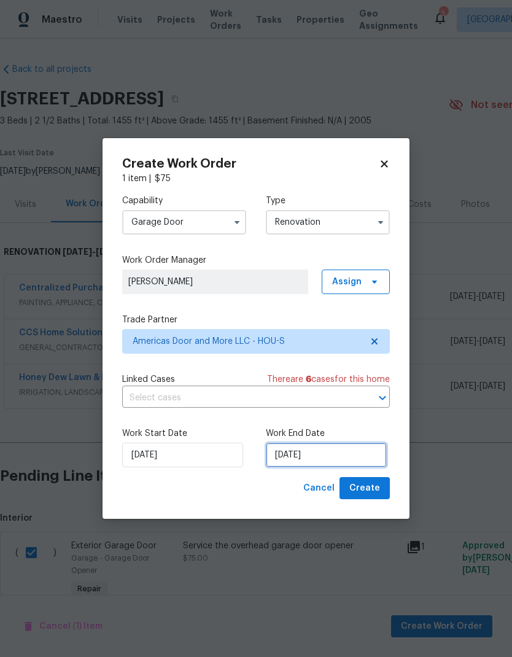
click at [331, 453] on input "[DATE]" at bounding box center [326, 454] width 121 height 25
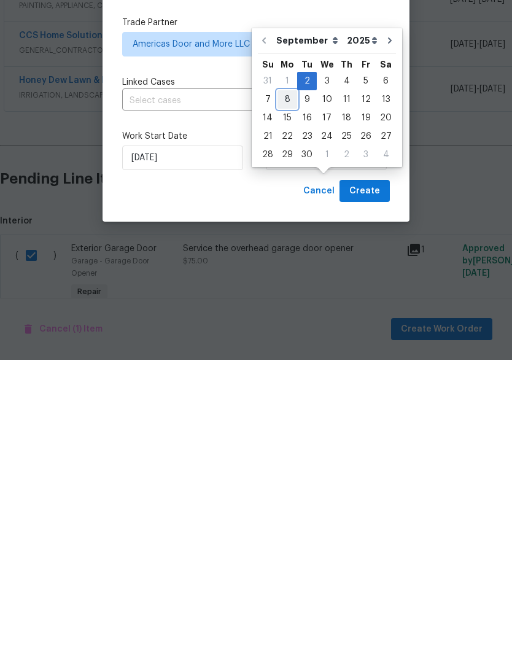
click at [290, 388] on div "8" at bounding box center [287, 396] width 20 height 17
type input "9/8/2025"
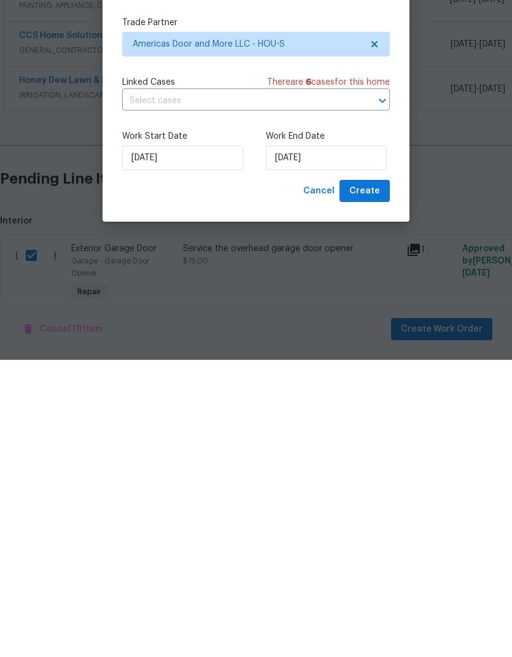
scroll to position [38, 0]
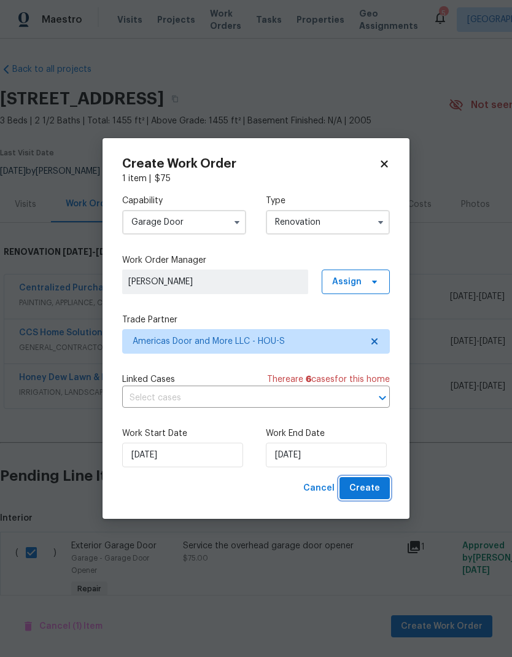
click at [375, 485] on span "Create" at bounding box center [364, 487] width 31 height 15
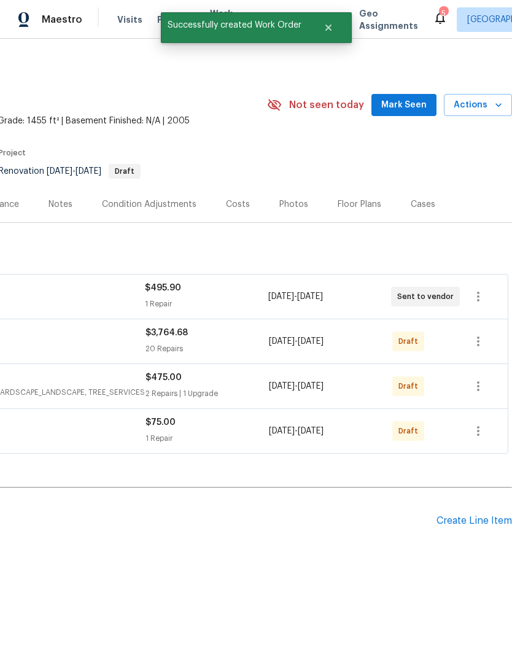
scroll to position [0, 182]
click at [479, 434] on icon "button" at bounding box center [478, 431] width 2 height 10
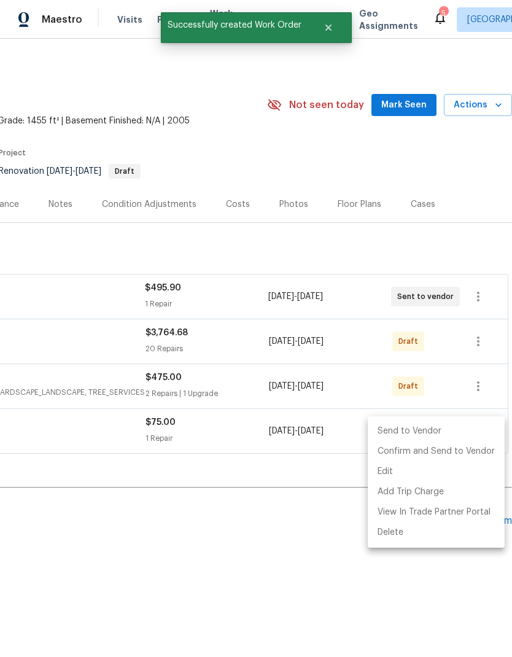
click at [437, 436] on li "Send to Vendor" at bounding box center [436, 431] width 137 height 20
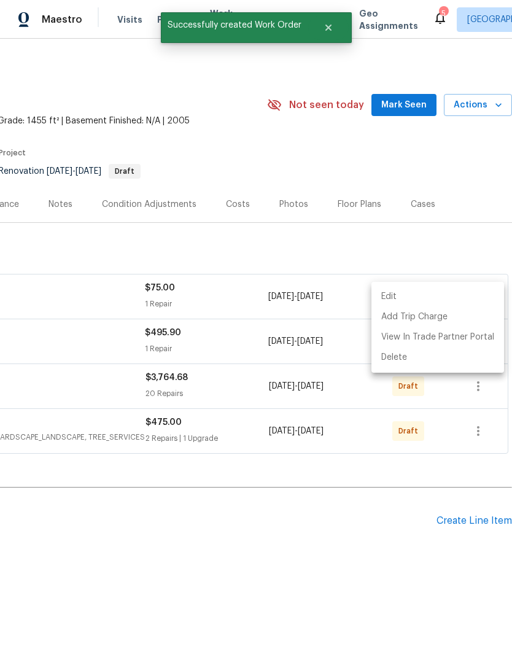
click at [483, 385] on div at bounding box center [256, 328] width 512 height 657
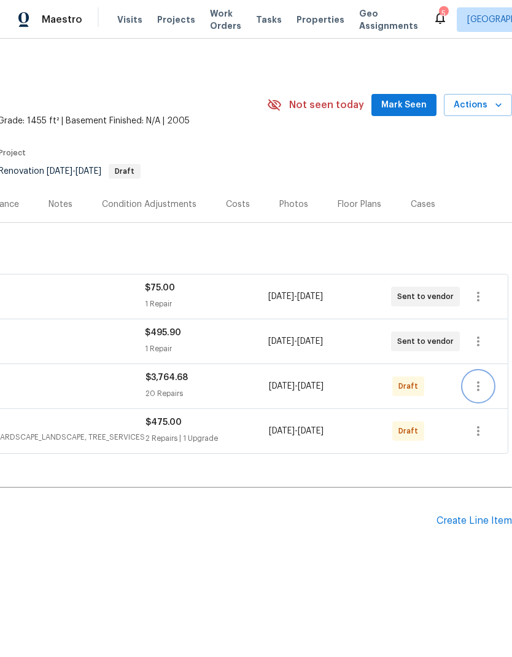
click at [479, 393] on icon "button" at bounding box center [478, 386] width 15 height 15
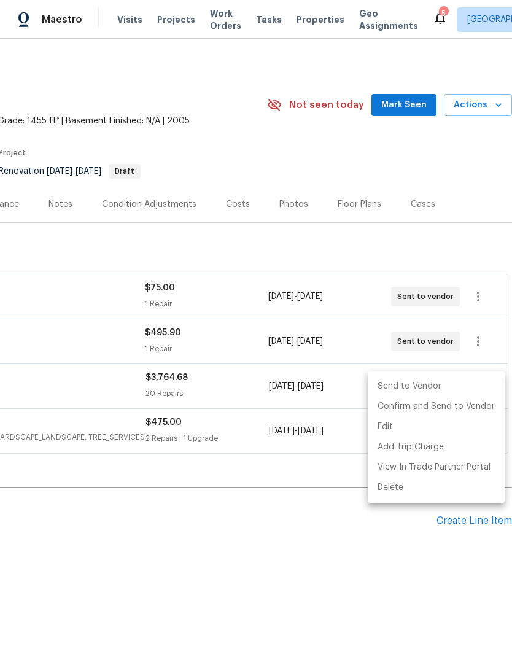
click at [417, 389] on li "Send to Vendor" at bounding box center [436, 386] width 137 height 20
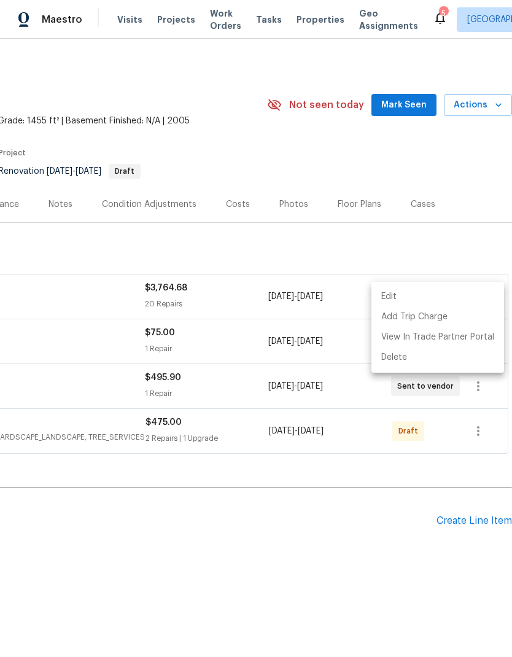
click at [479, 434] on div at bounding box center [256, 328] width 512 height 657
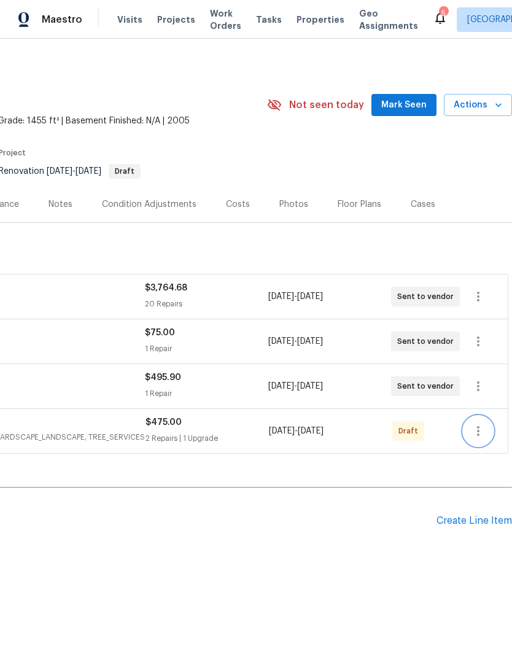
click at [480, 433] on icon "button" at bounding box center [478, 430] width 15 height 15
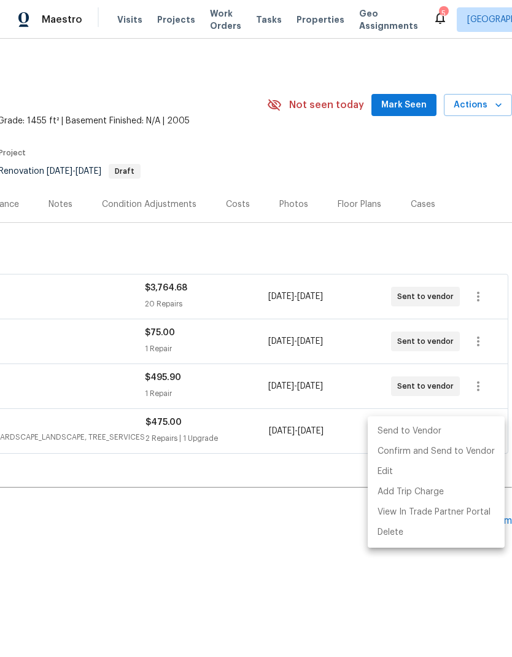
click at [440, 437] on li "Send to Vendor" at bounding box center [436, 431] width 137 height 20
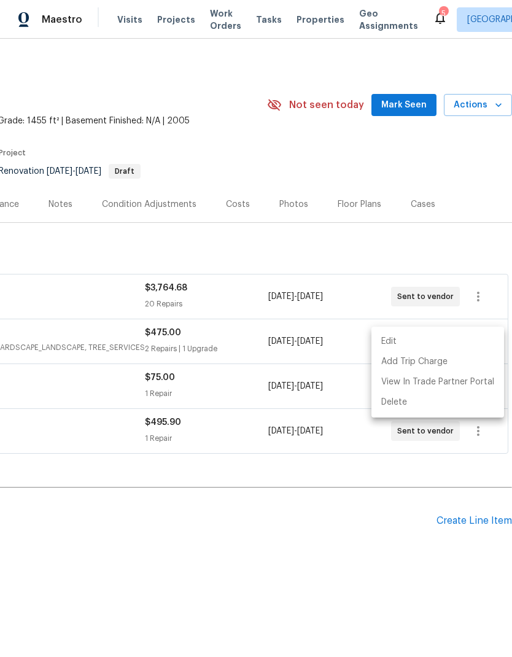
click at [371, 233] on div at bounding box center [256, 328] width 512 height 657
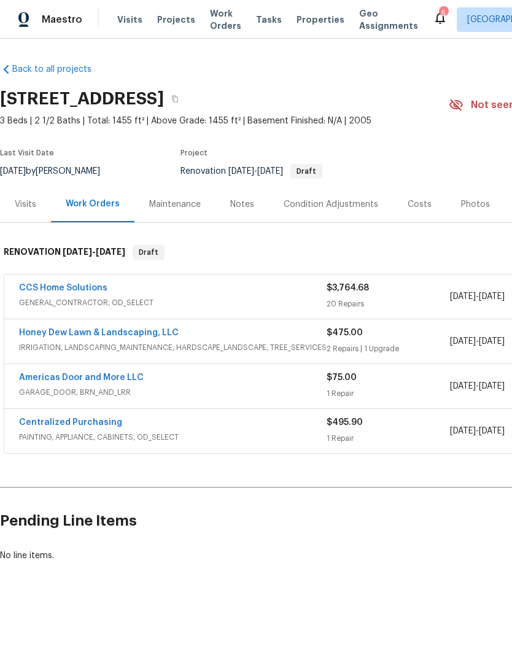
scroll to position [0, 0]
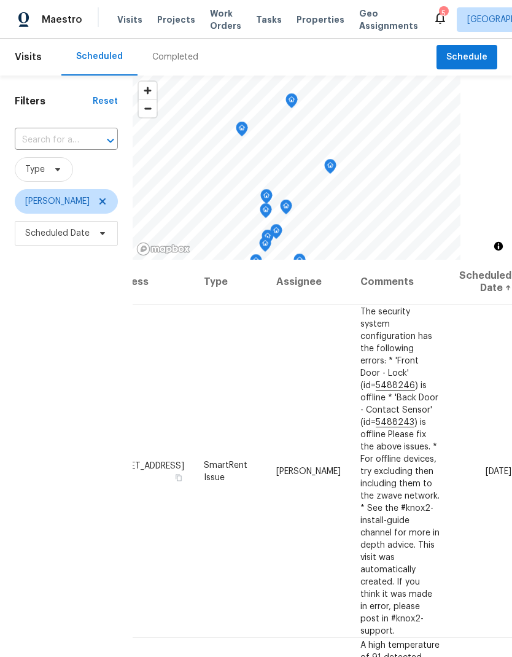
scroll to position [0, 107]
click at [0, 0] on span at bounding box center [0, 0] width 0 height 0
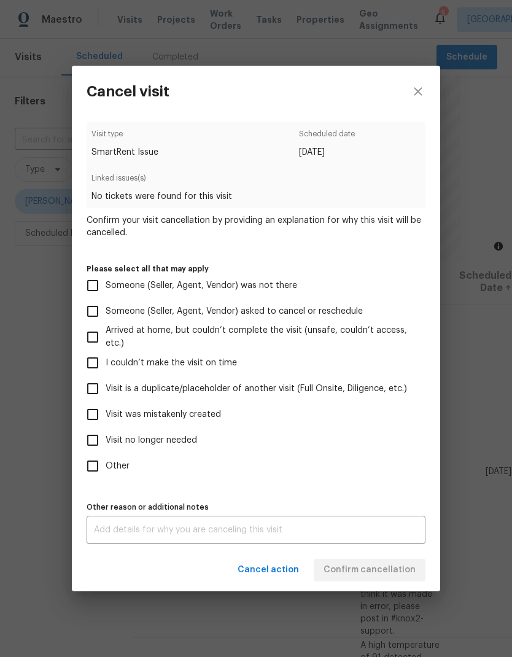
click at [199, 443] on label "Visit no longer needed" at bounding box center [248, 440] width 336 height 26
click at [106, 443] on input "Visit no longer needed" at bounding box center [93, 440] width 26 height 26
checkbox input "true"
click at [234, 529] on textarea at bounding box center [256, 529] width 324 height 9
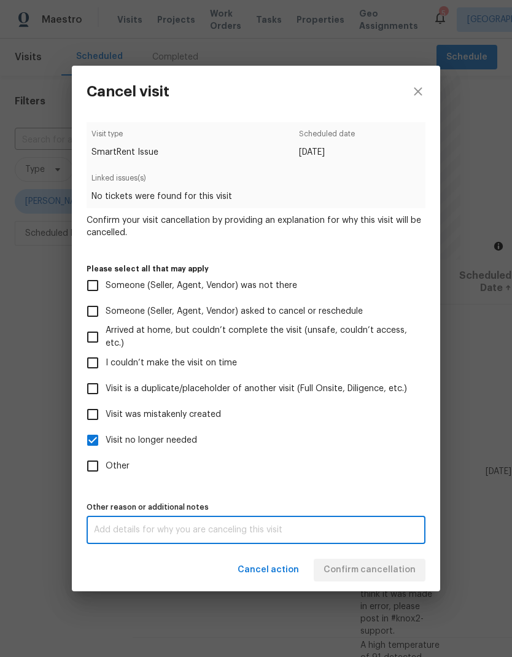
scroll to position [49, 0]
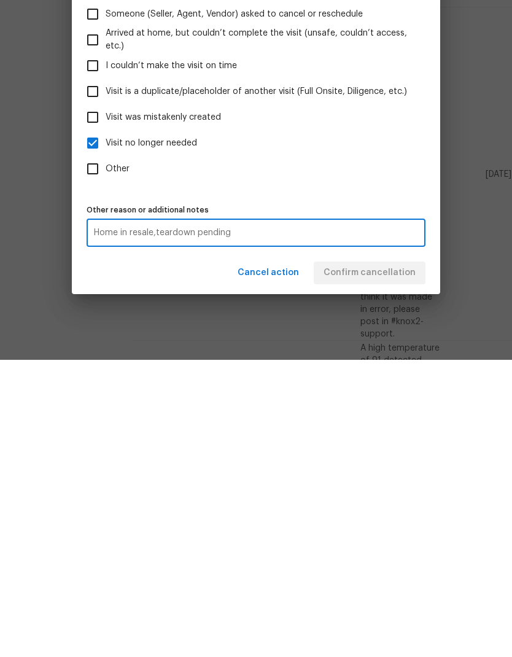
type textarea "Home in resale,teardown pending"
click at [363, 515] on div "Home in resale,teardown pending x Other reason or additional notes" at bounding box center [256, 529] width 339 height 28
click at [395, 562] on span "Confirm cancellation" at bounding box center [369, 569] width 92 height 15
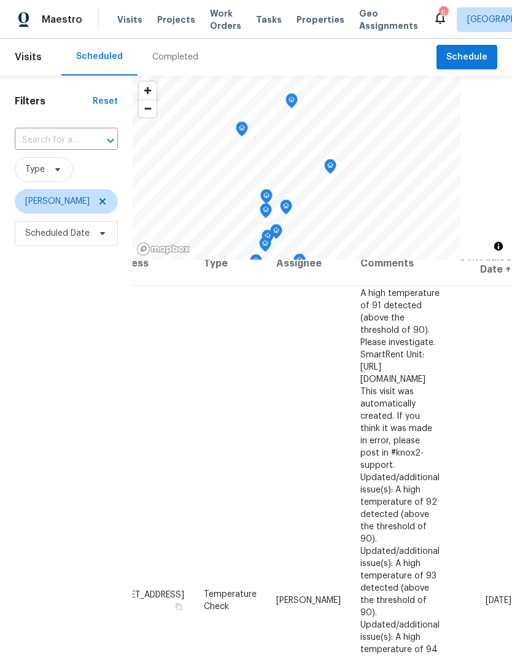
scroll to position [18, 107]
click at [0, 0] on icon at bounding box center [0, 0] width 0 height 0
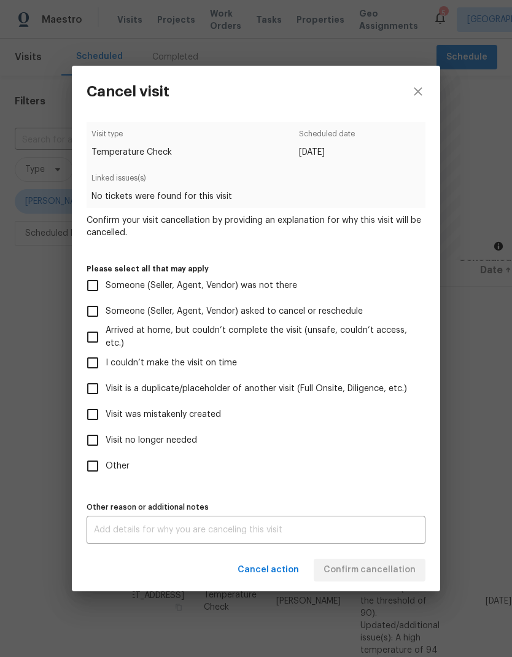
click at [201, 448] on label "Visit no longer needed" at bounding box center [248, 440] width 336 height 26
click at [106, 448] on input "Visit no longer needed" at bounding box center [93, 440] width 26 height 26
checkbox input "true"
click at [277, 544] on div "x Other reason or additional notes" at bounding box center [256, 529] width 339 height 28
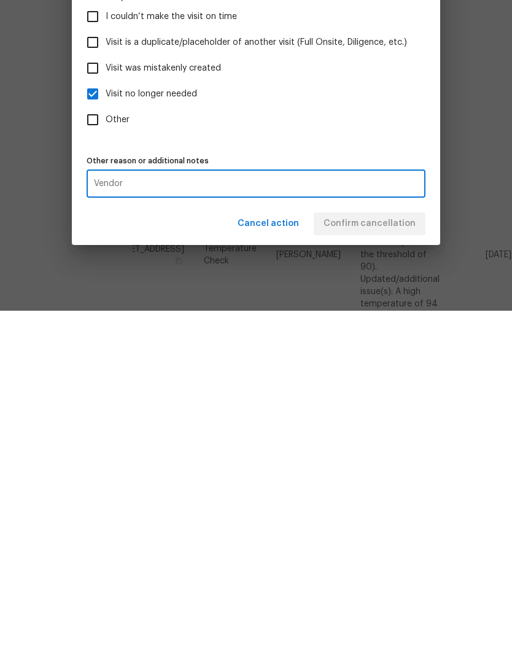
scroll to position [49, 0]
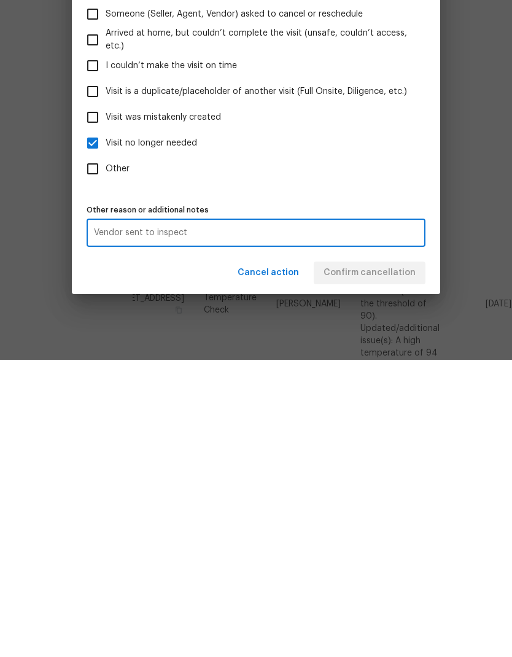
type textarea "Vendor sent to inspect"
click at [387, 515] on div "Vendor sent to inspect x Other reason or additional notes" at bounding box center [256, 529] width 339 height 28
click at [391, 562] on span "Confirm cancellation" at bounding box center [369, 569] width 92 height 15
